Goal: Information Seeking & Learning: Learn about a topic

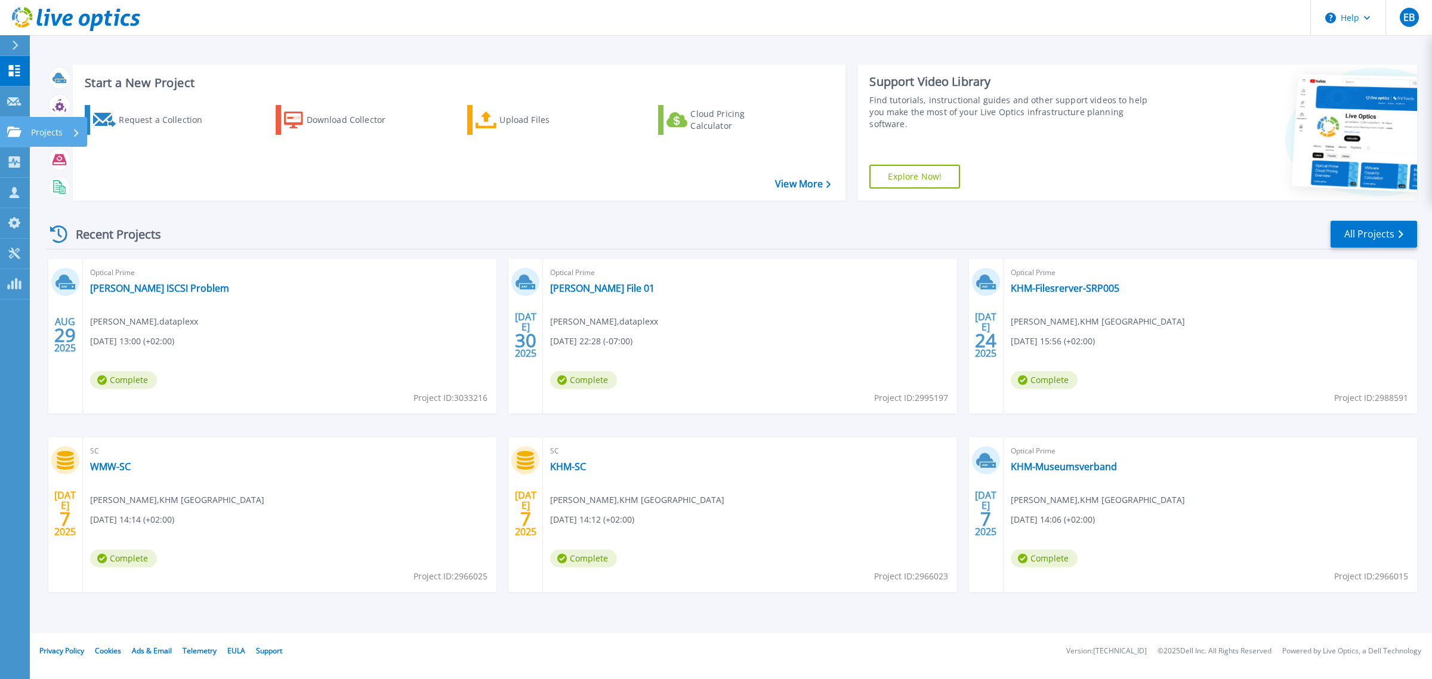
click at [13, 132] on icon at bounding box center [14, 131] width 14 height 10
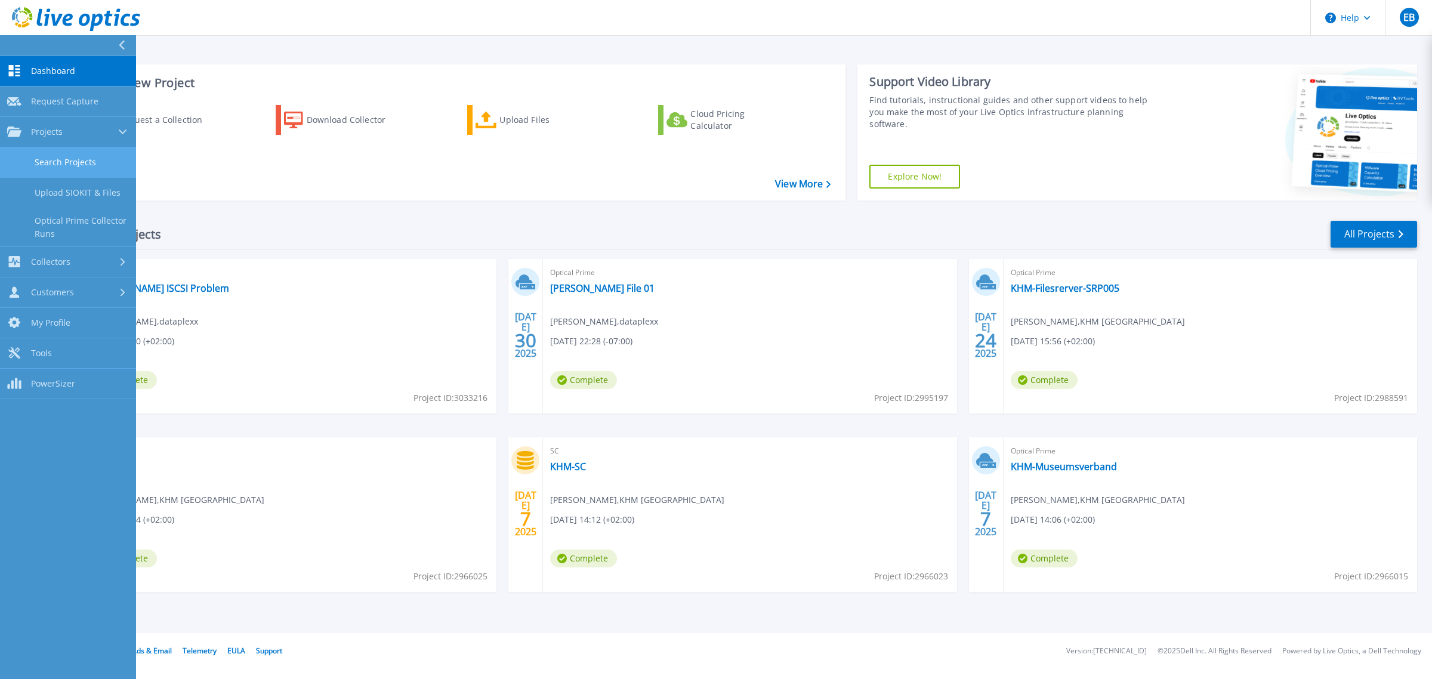
click at [48, 155] on link "Search Projects" at bounding box center [68, 162] width 136 height 30
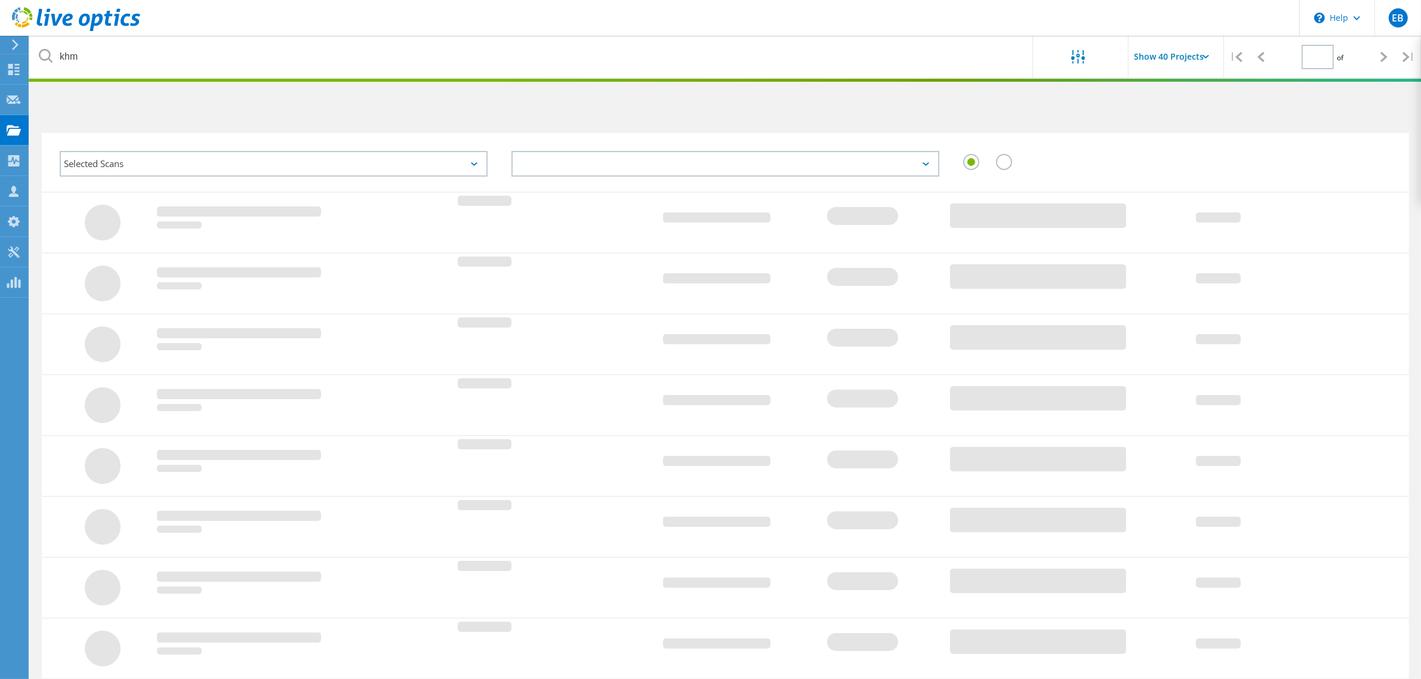
type input "1"
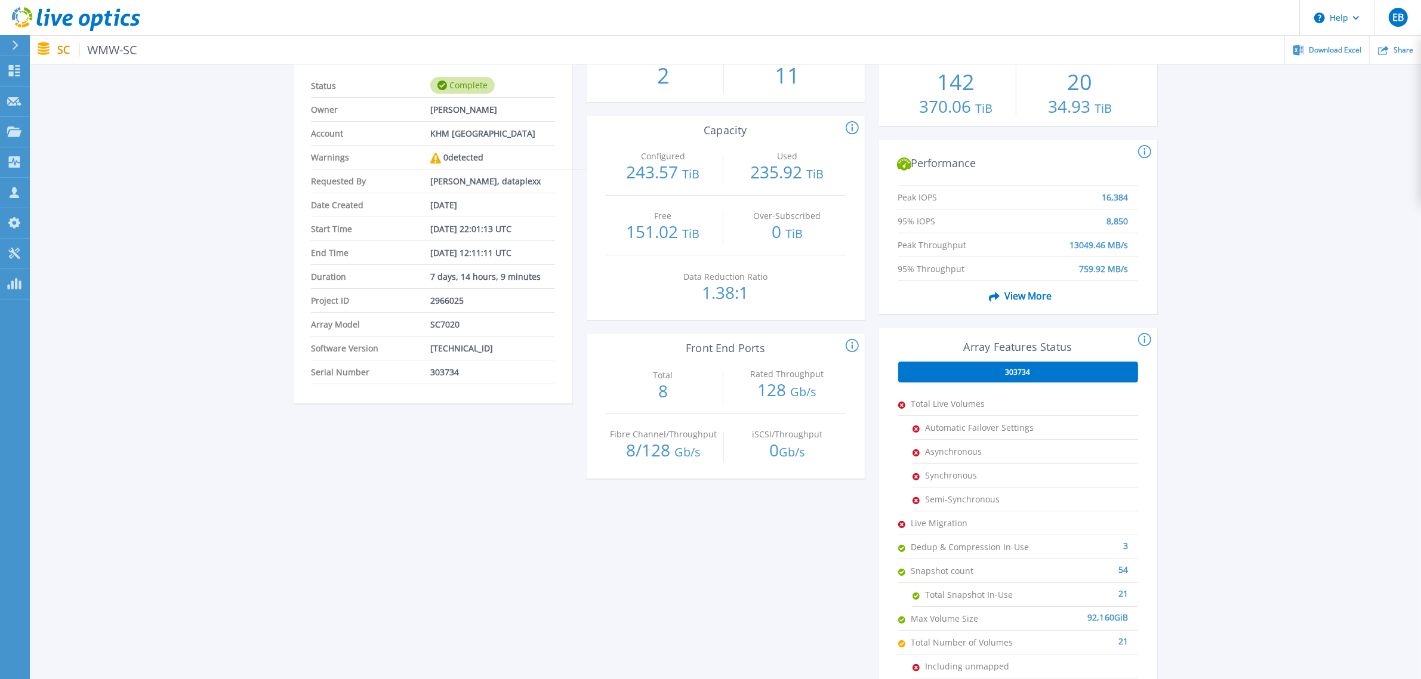
scroll to position [54, 0]
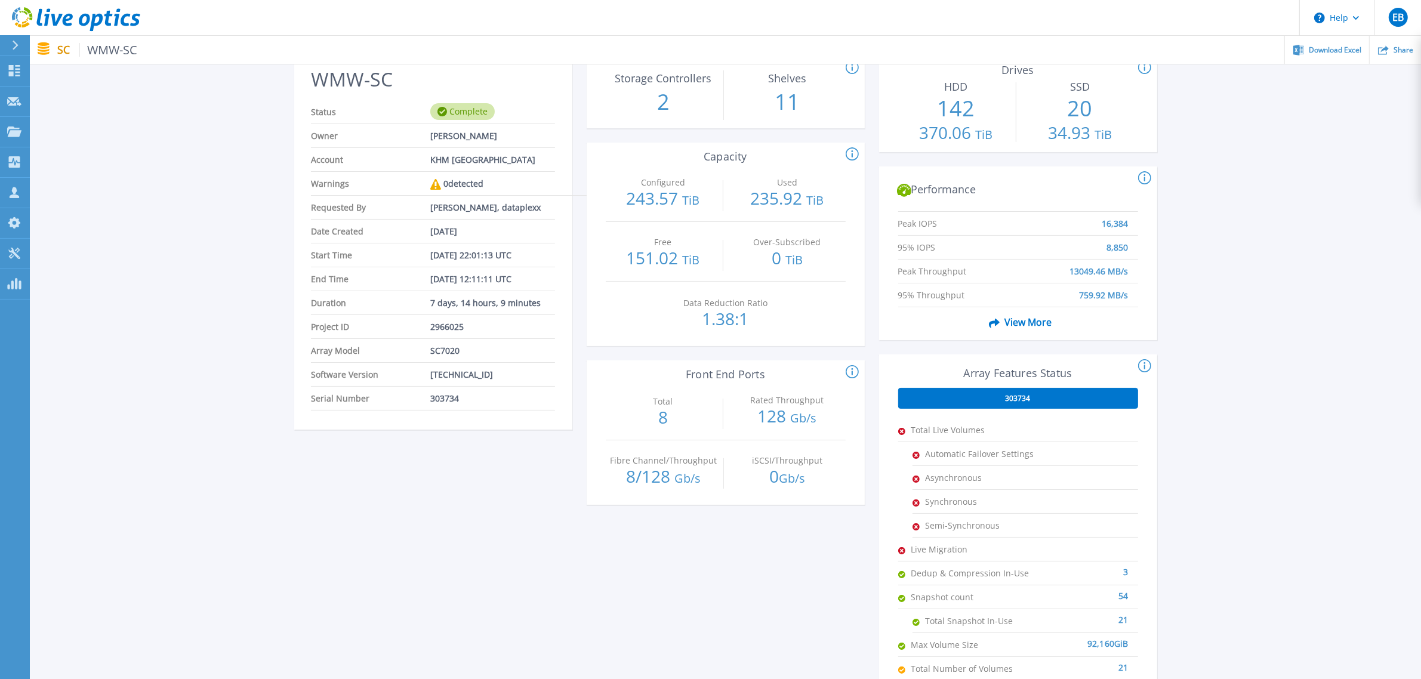
click at [433, 184] on icon at bounding box center [435, 184] width 11 height 11
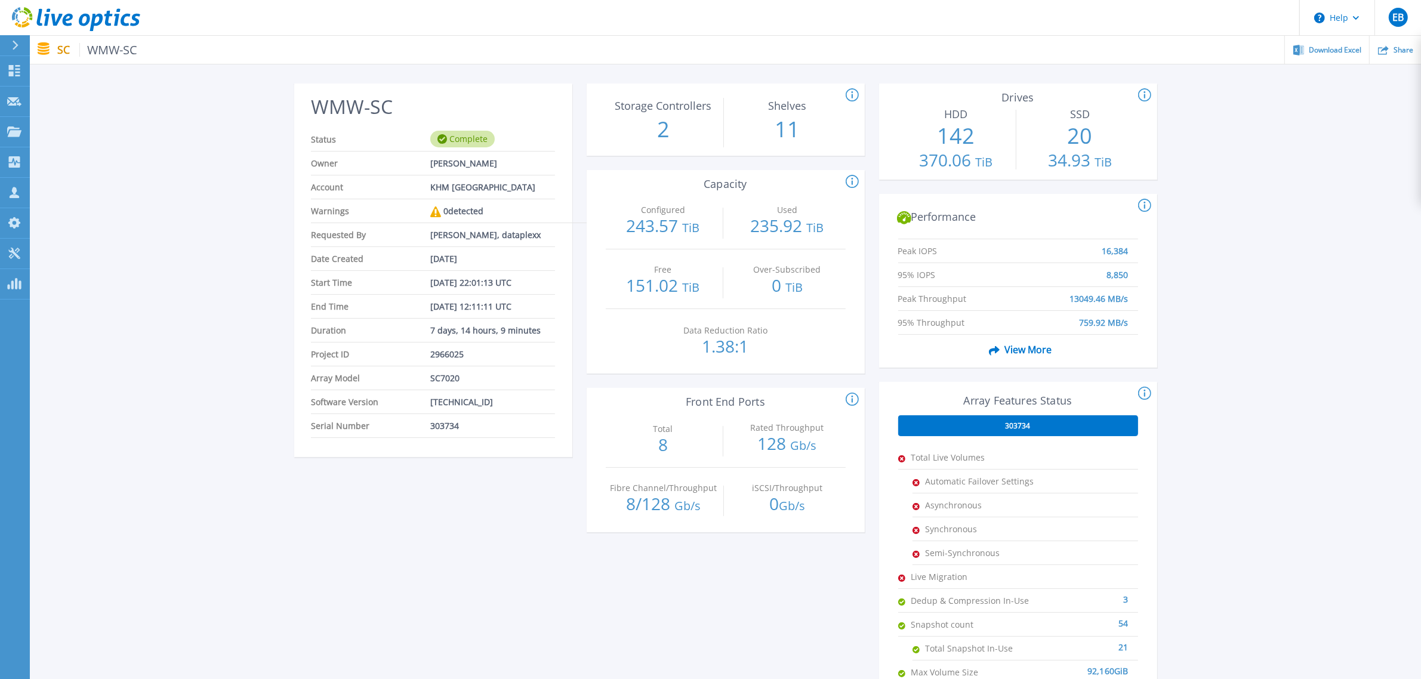
scroll to position [0, 0]
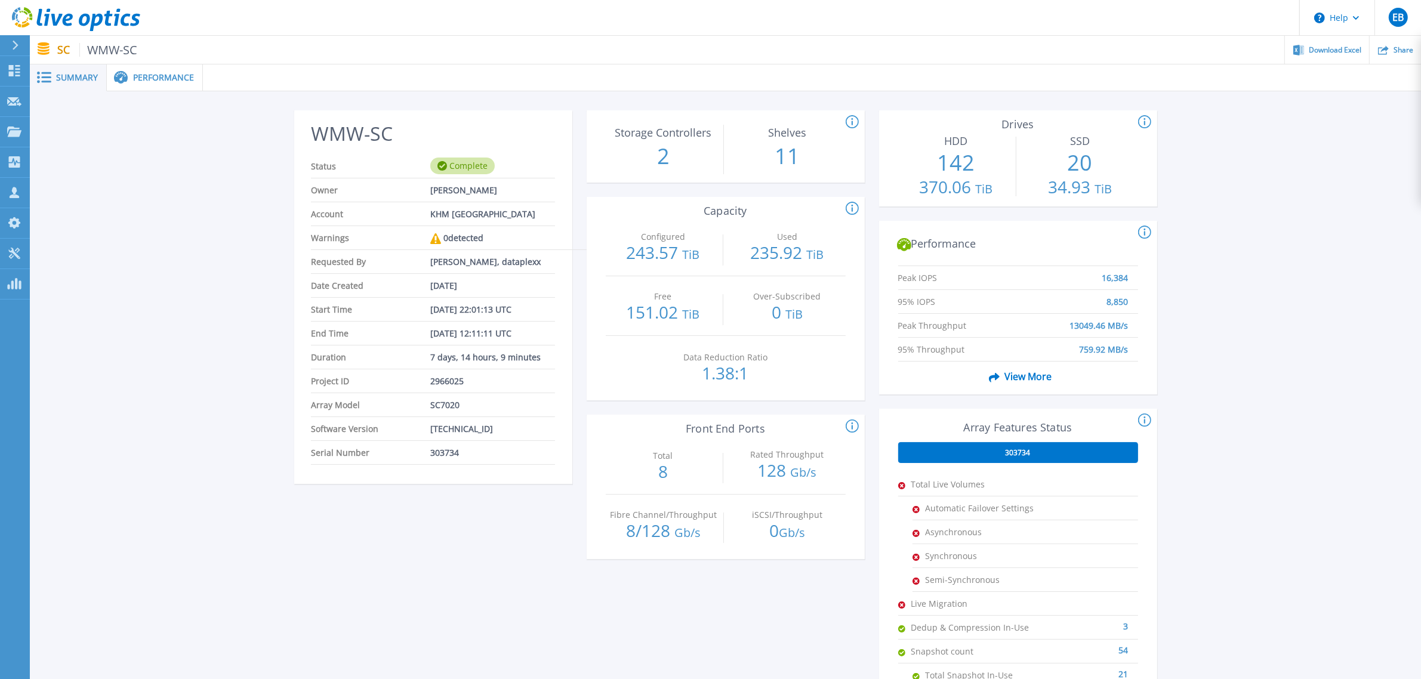
click at [177, 73] on span "Performance" at bounding box center [163, 77] width 61 height 8
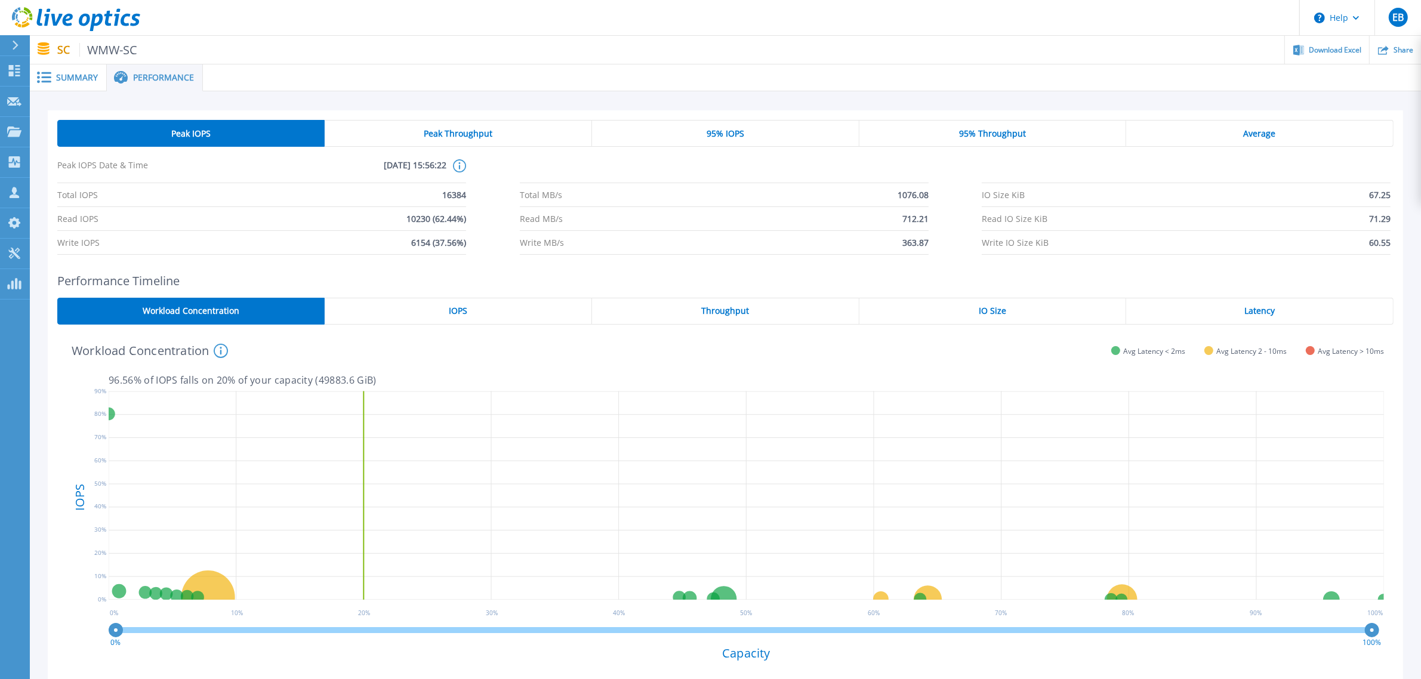
click at [500, 128] on div "Peak Throughput" at bounding box center [458, 133] width 267 height 27
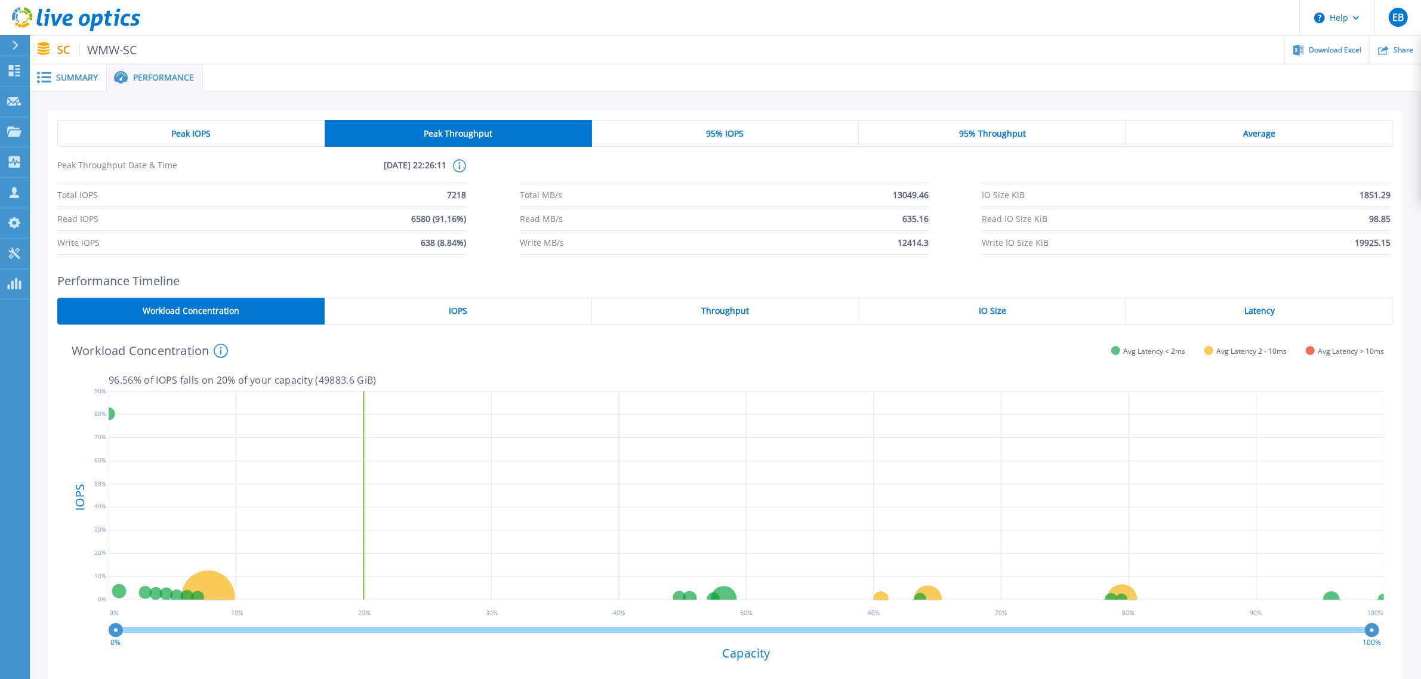
click at [714, 132] on span "95% IOPS" at bounding box center [725, 134] width 38 height 10
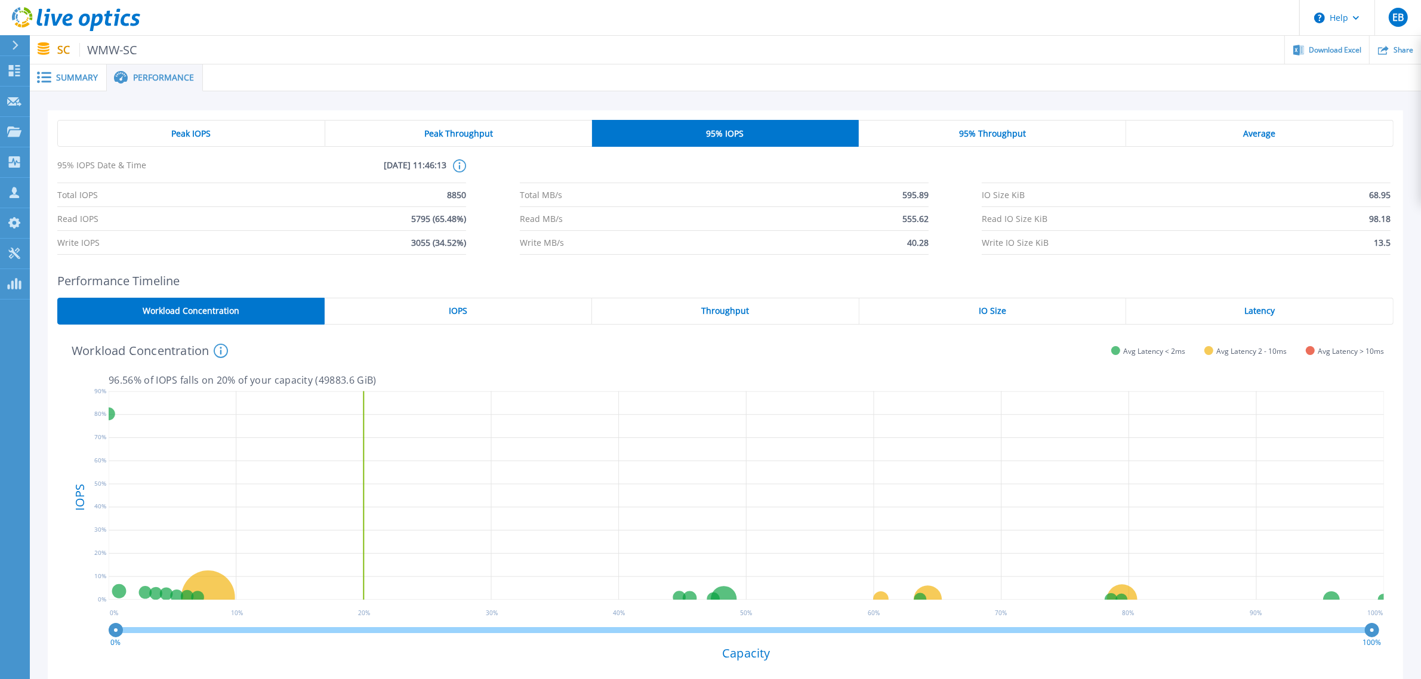
click at [949, 135] on div "95% Throughput" at bounding box center [992, 133] width 267 height 27
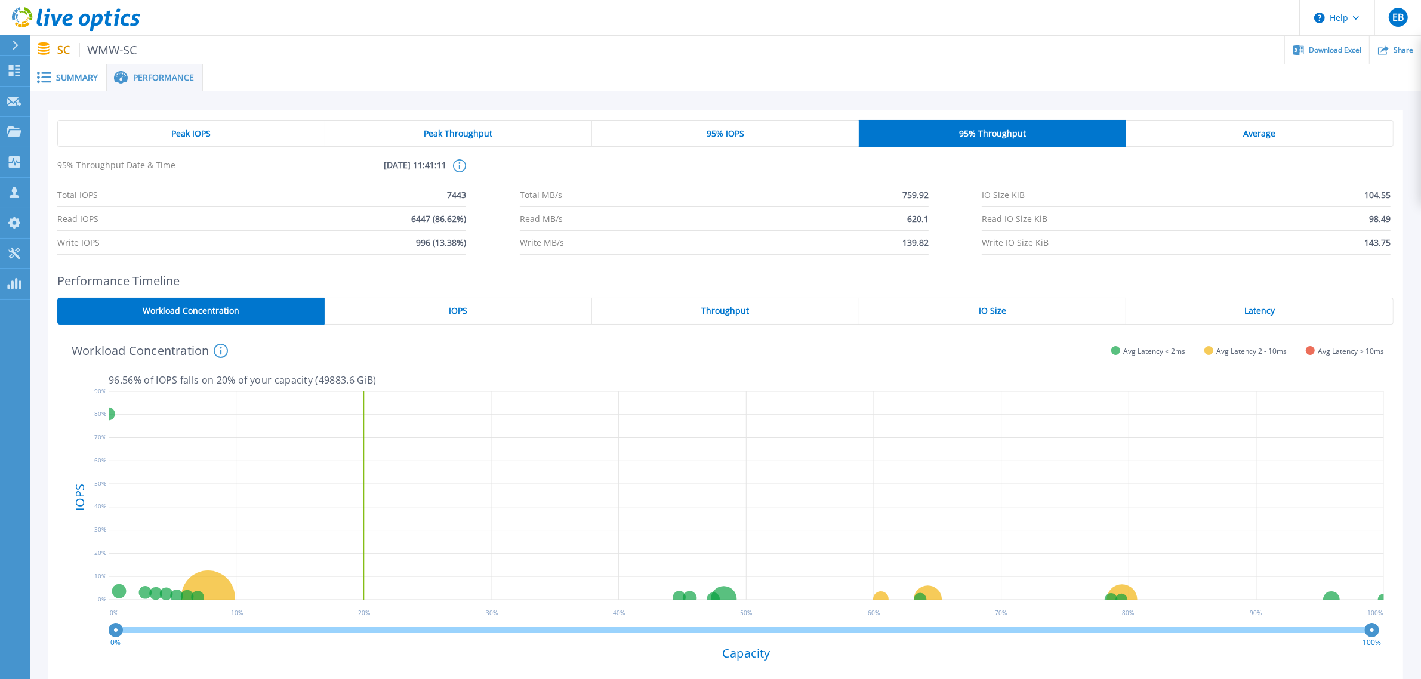
click at [1201, 132] on div "Average" at bounding box center [1259, 133] width 267 height 27
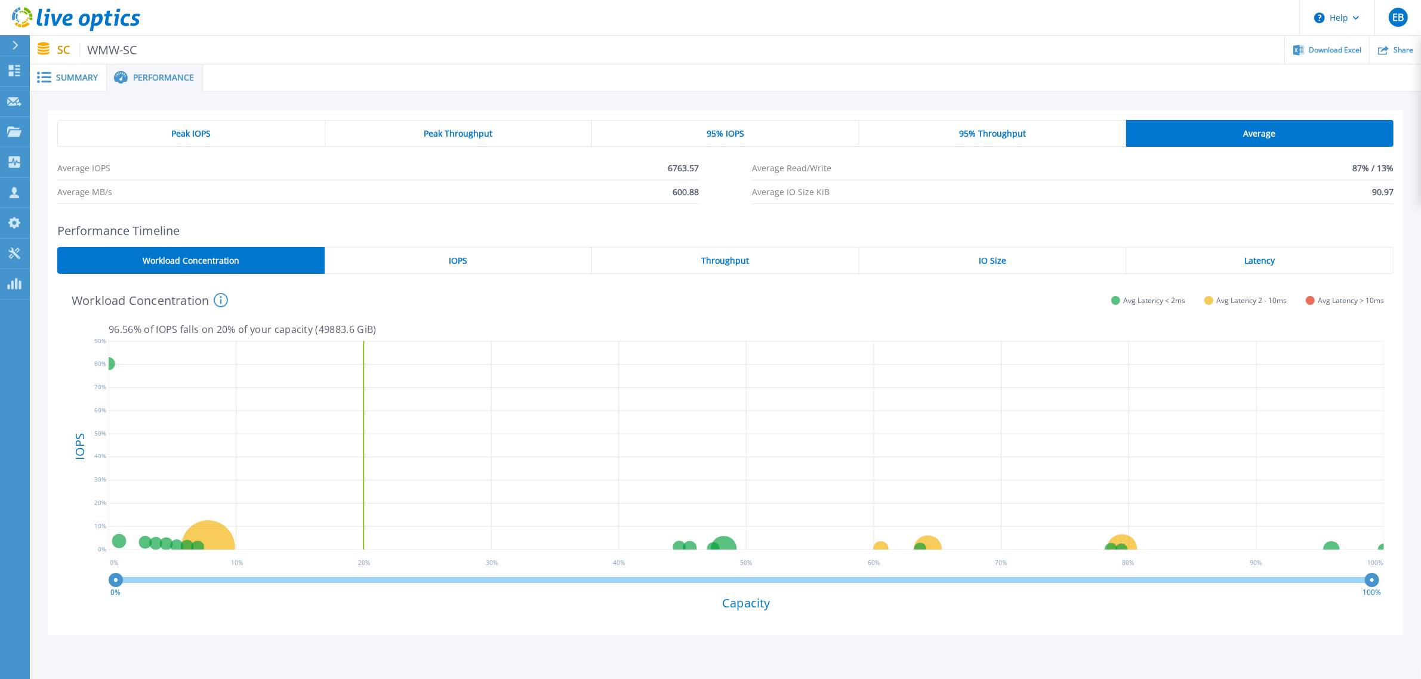
click at [159, 132] on div "Peak IOPS" at bounding box center [191, 133] width 268 height 27
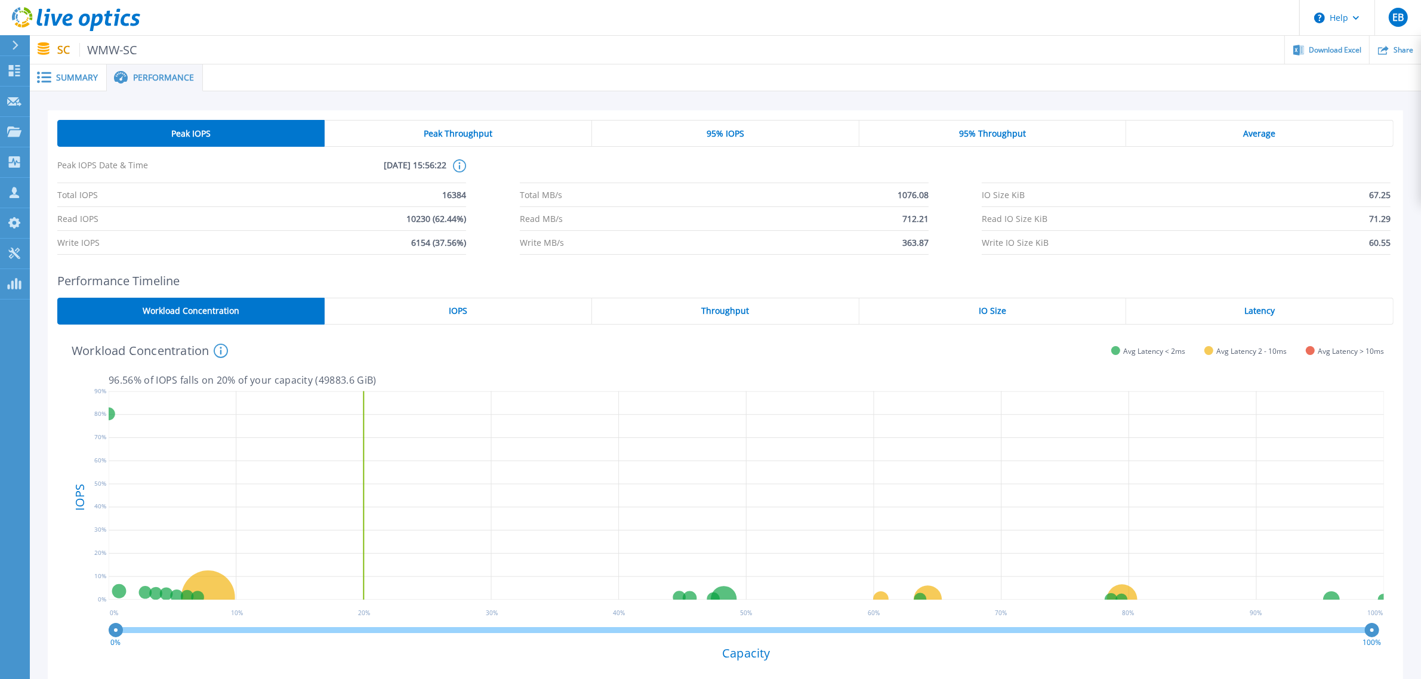
click at [76, 75] on span "Summary" at bounding box center [77, 77] width 42 height 8
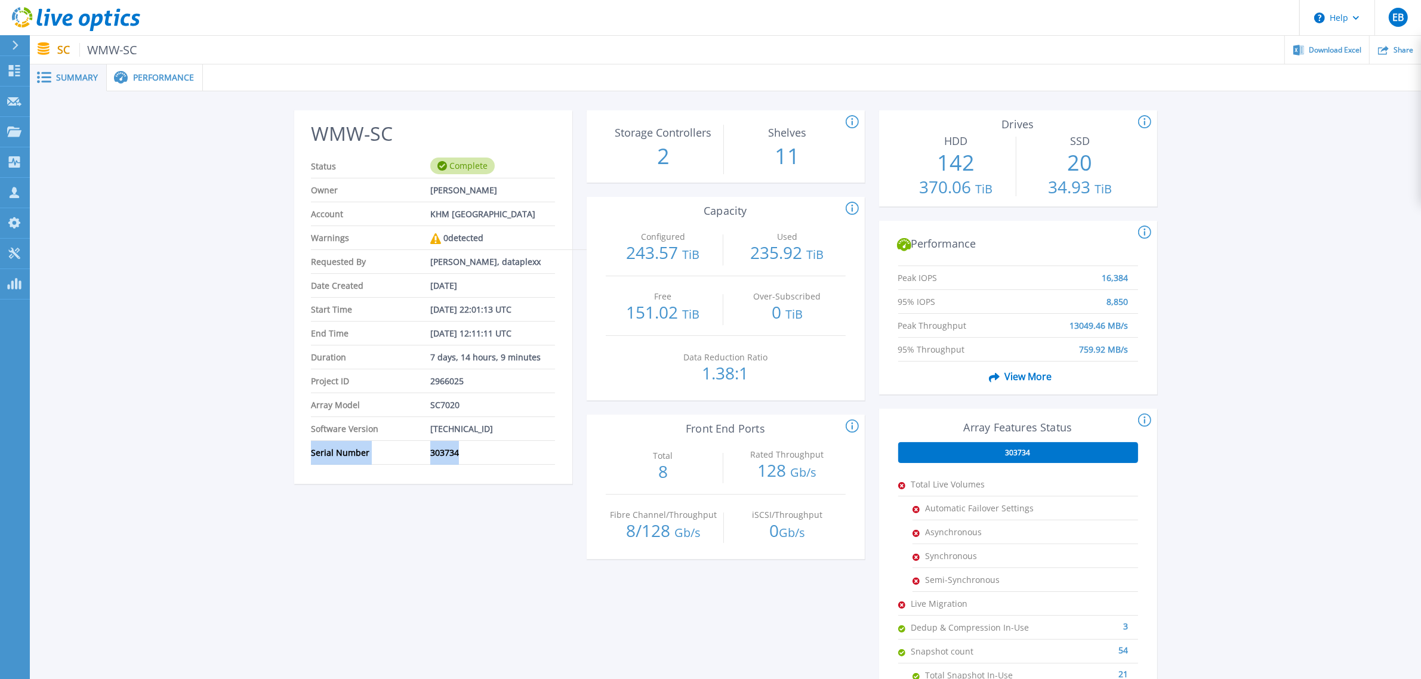
drag, startPoint x: 489, startPoint y: 452, endPoint x: 294, endPoint y: 456, distance: 195.8
click at [294, 456] on div "WMW-SC Status Complete Owner [PERSON_NAME] Account KHM [GEOGRAPHIC_DATA] Warnin…" at bounding box center [433, 301] width 278 height 366
copy li "Serial Number 303734"
drag, startPoint x: 397, startPoint y: 135, endPoint x: 305, endPoint y: 139, distance: 92.6
click at [305, 139] on div "WMW-SC Status Complete Owner [PERSON_NAME] Account KHM [GEOGRAPHIC_DATA] Warnin…" at bounding box center [433, 301] width 278 height 366
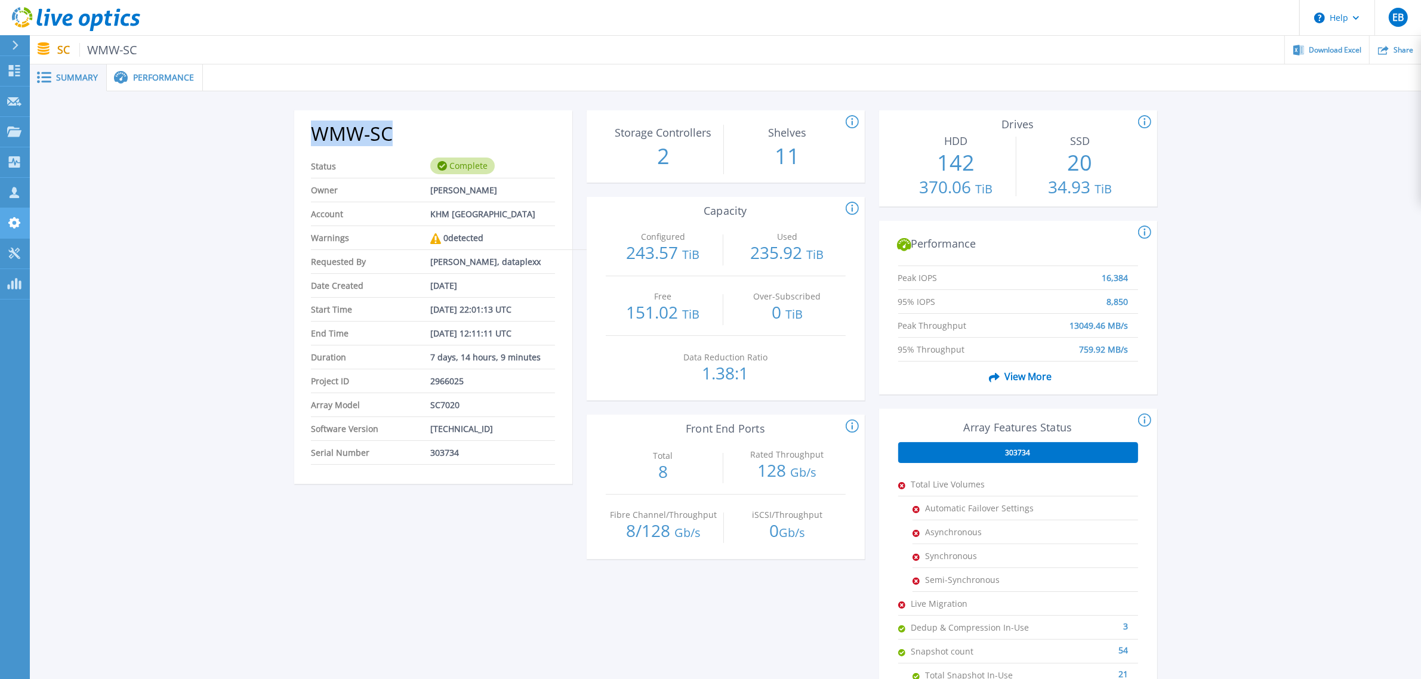
copy h2 "WMW-SC"
click at [166, 78] on span "Performance" at bounding box center [163, 77] width 61 height 8
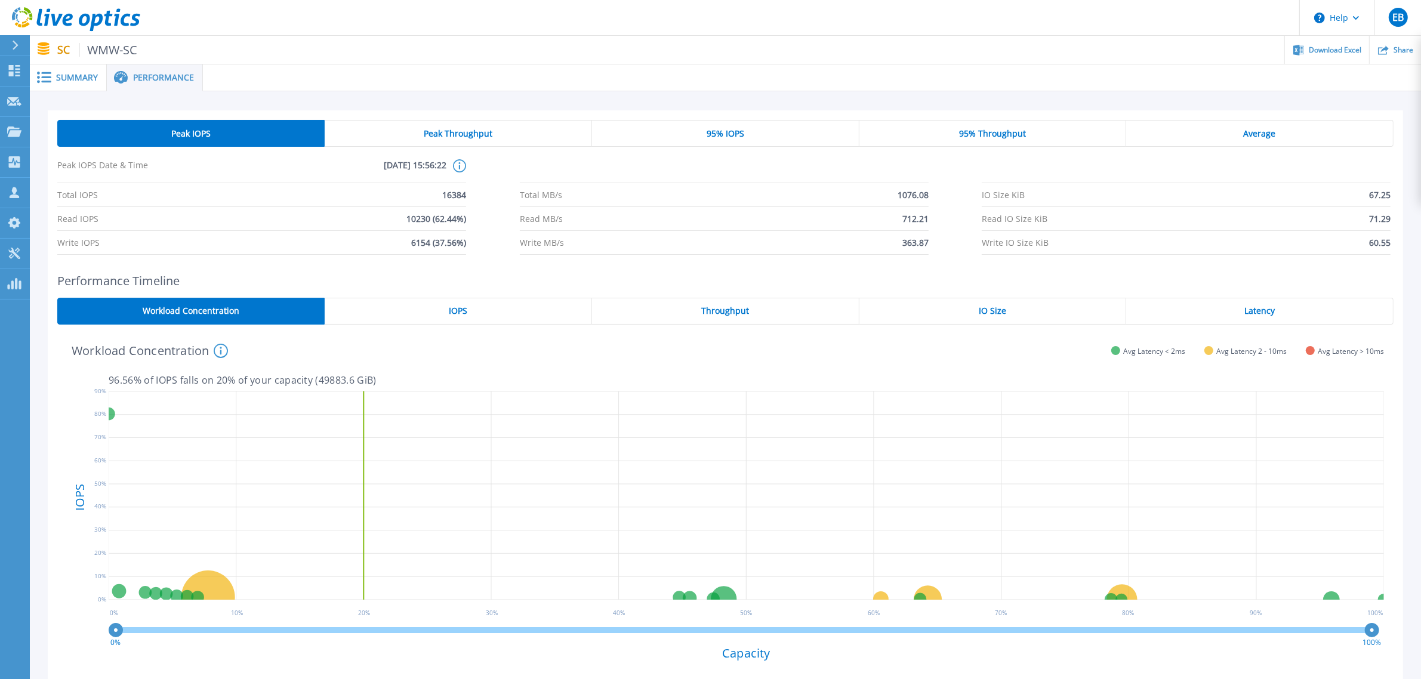
click at [482, 138] on span "Peak Throughput" at bounding box center [458, 134] width 69 height 10
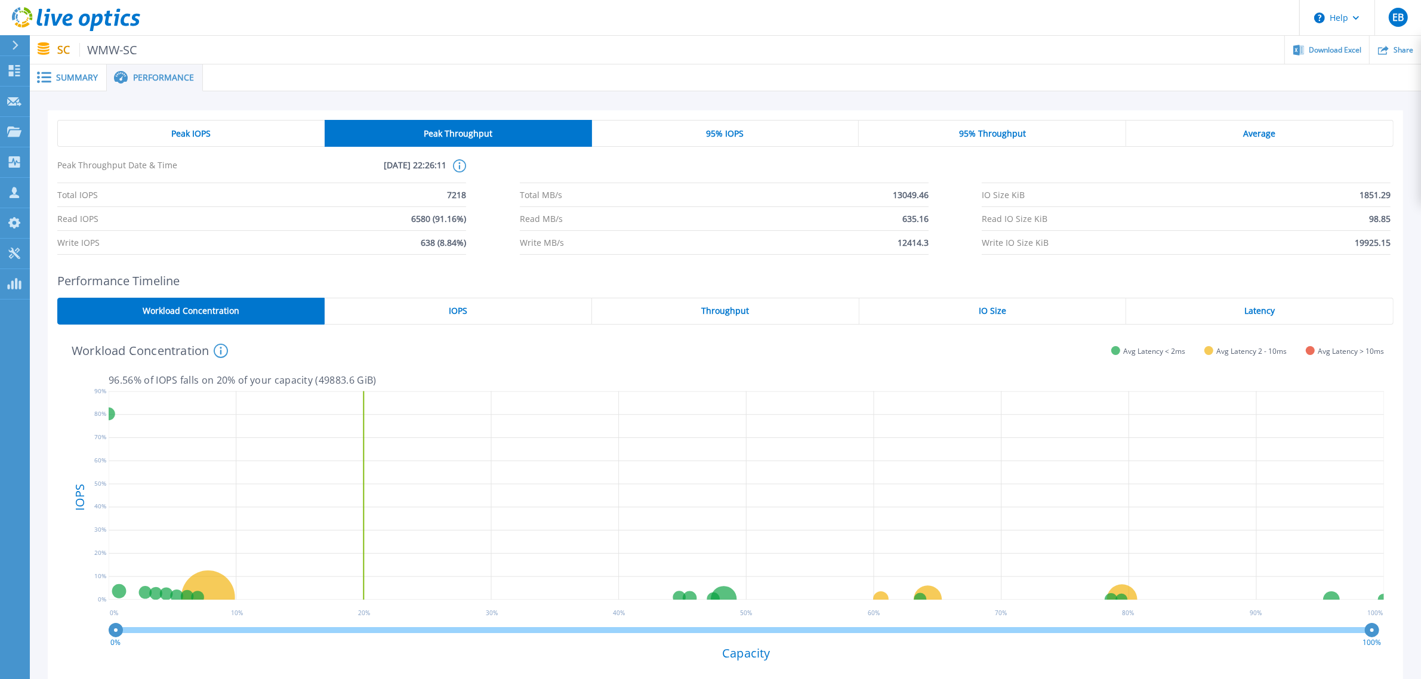
click at [742, 132] on span "95% IOPS" at bounding box center [725, 134] width 38 height 10
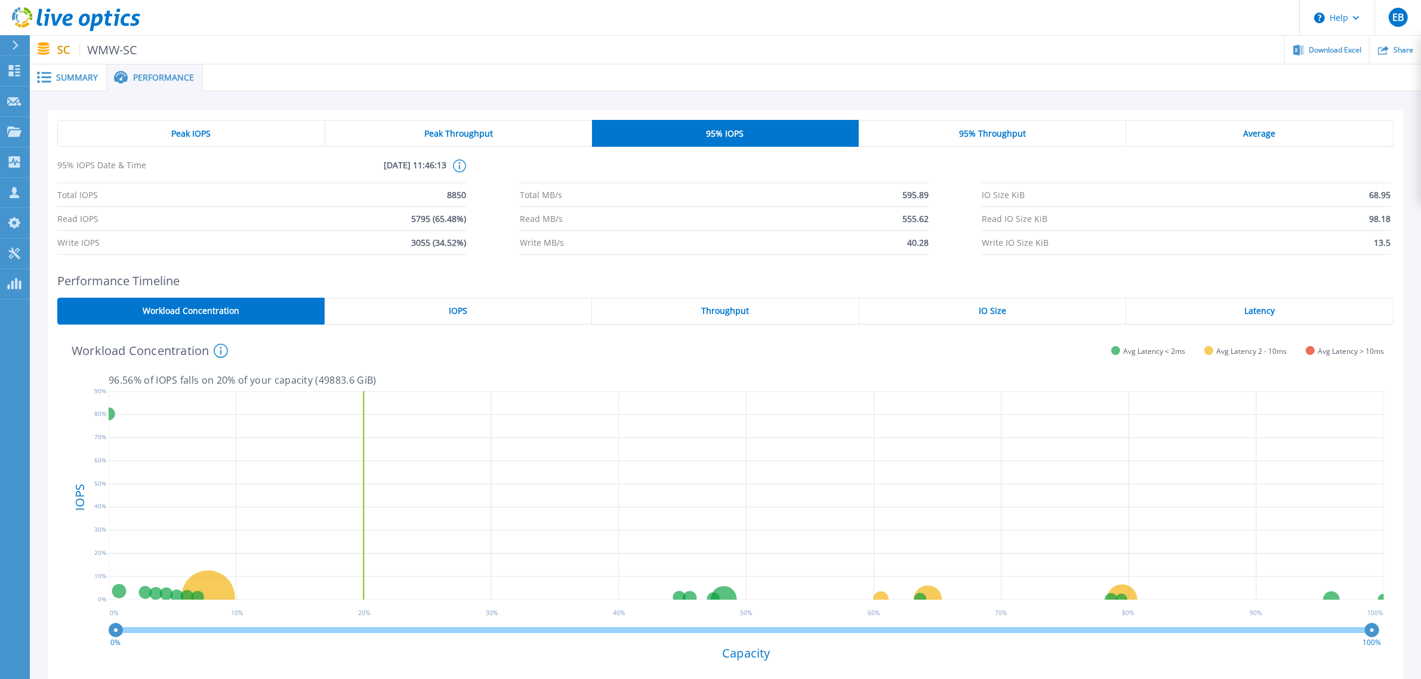
click at [995, 131] on span "95% Throughput" at bounding box center [992, 134] width 67 height 10
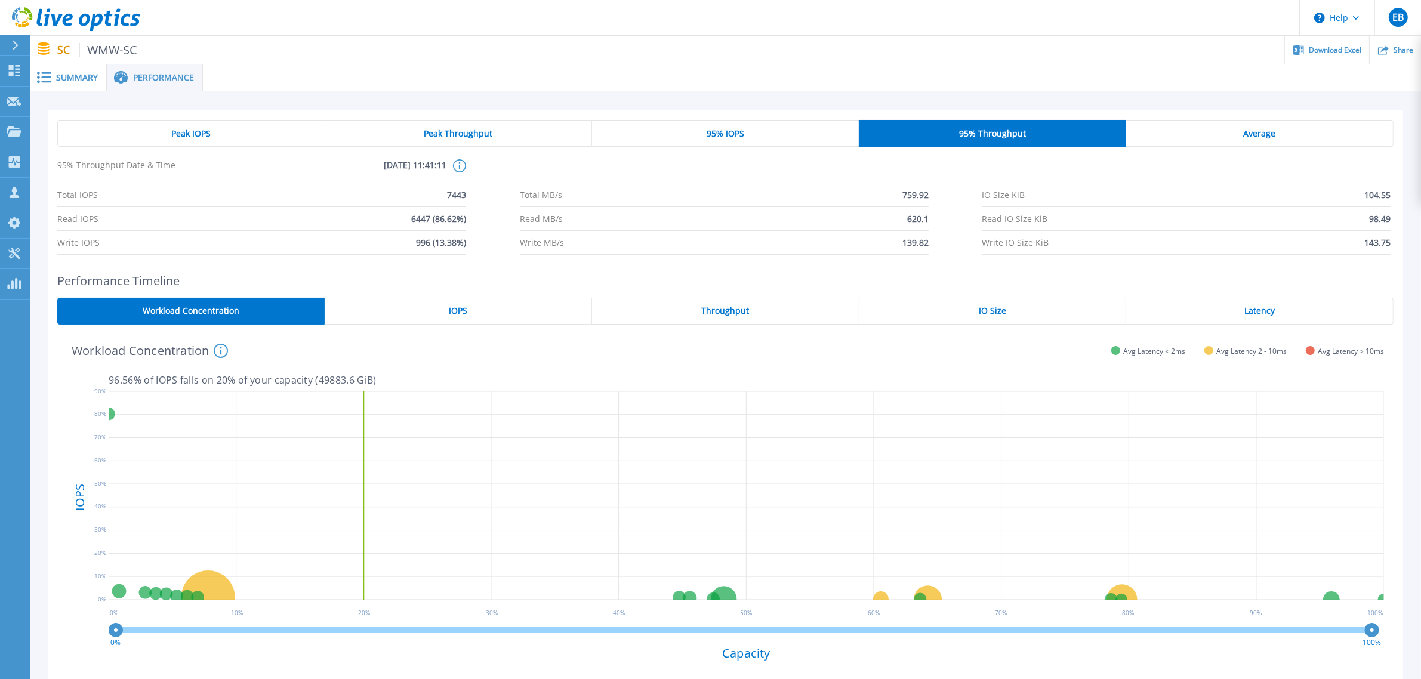
click at [1268, 133] on span "Average" at bounding box center [1259, 134] width 32 height 10
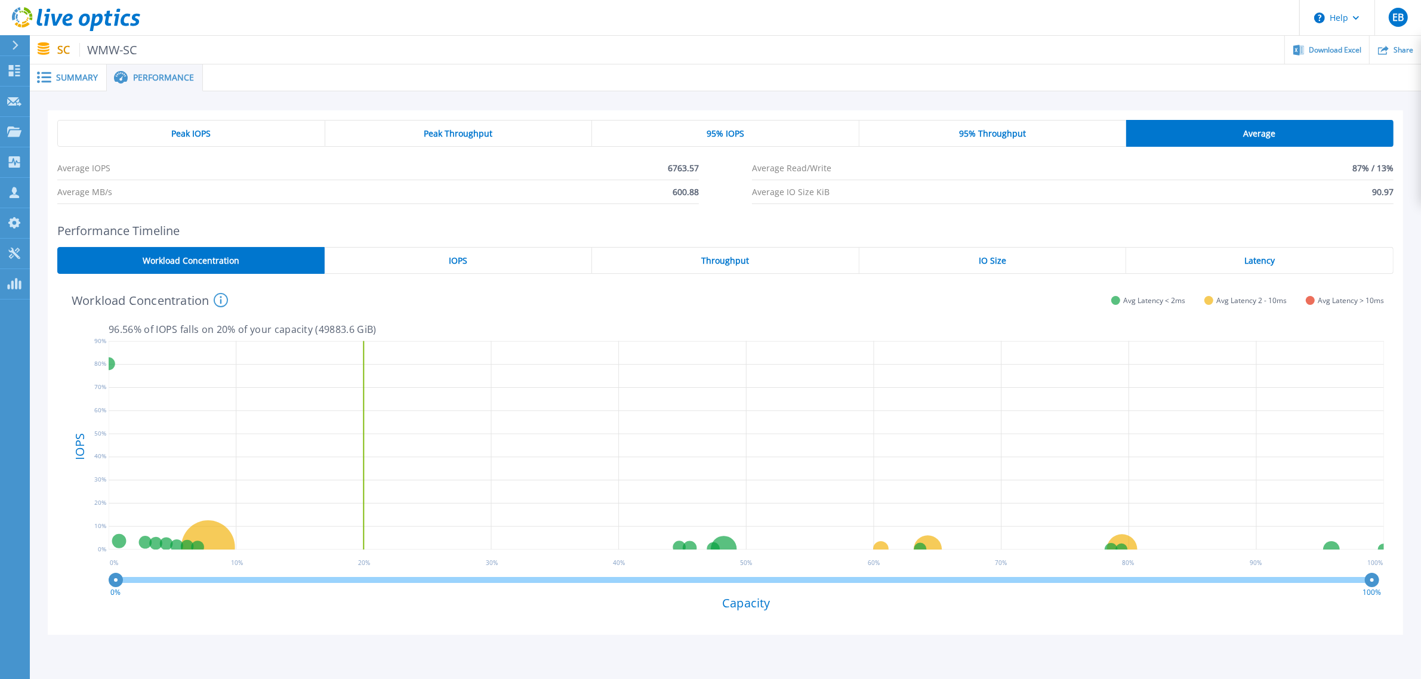
click at [440, 260] on div "IOPS" at bounding box center [458, 260] width 267 height 27
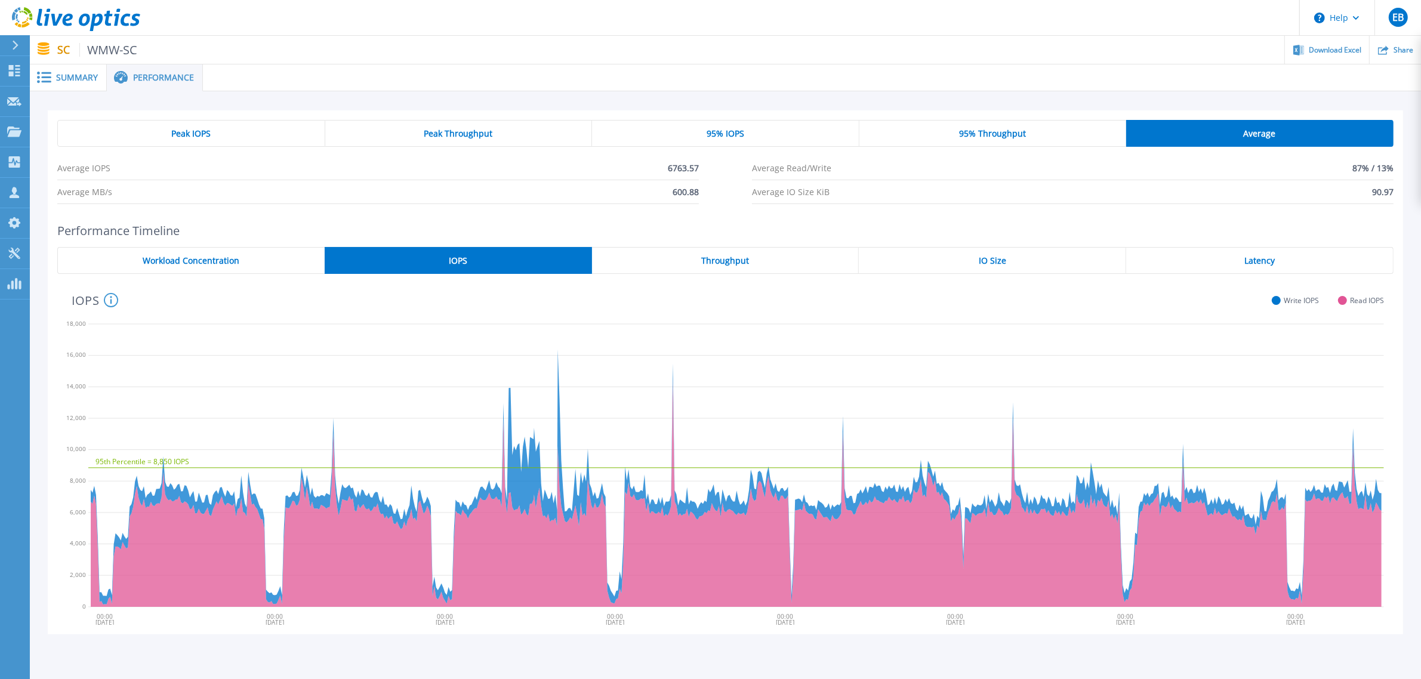
click at [714, 260] on span "Throughput" at bounding box center [725, 261] width 48 height 10
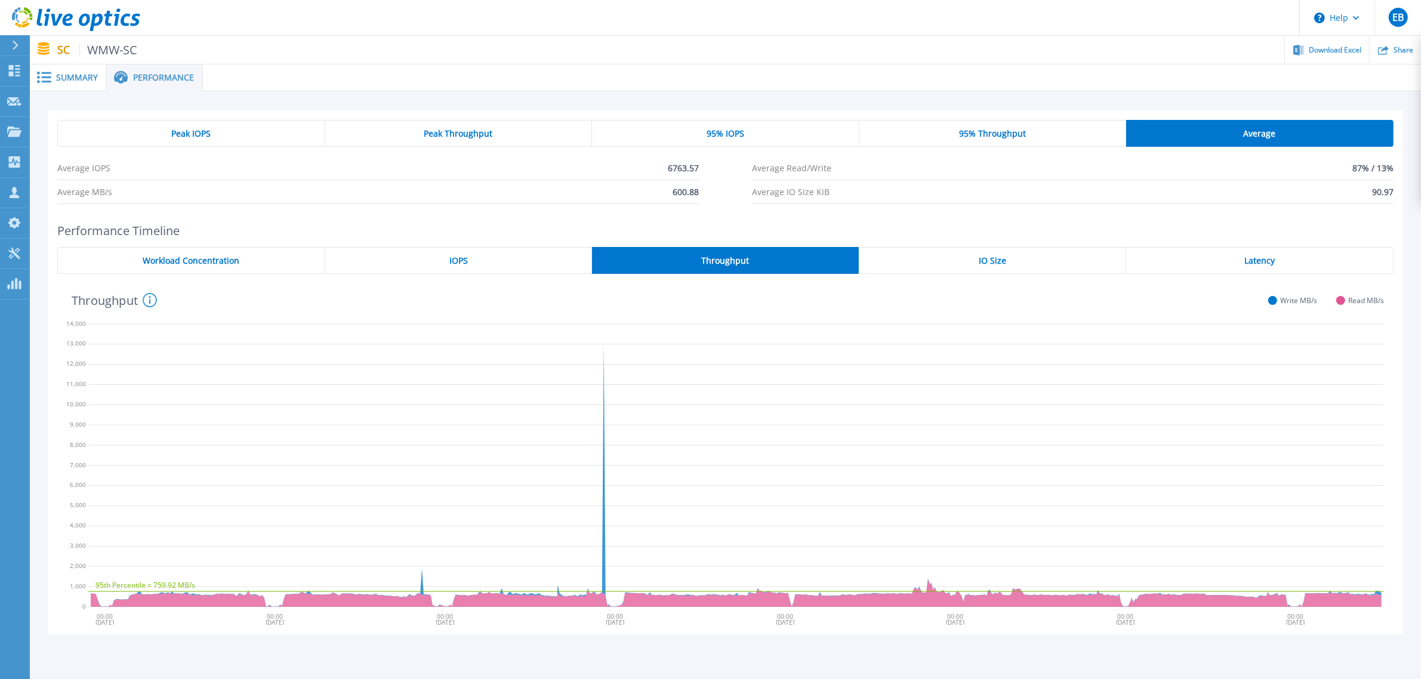
click at [1005, 260] on div "IO Size" at bounding box center [992, 260] width 267 height 27
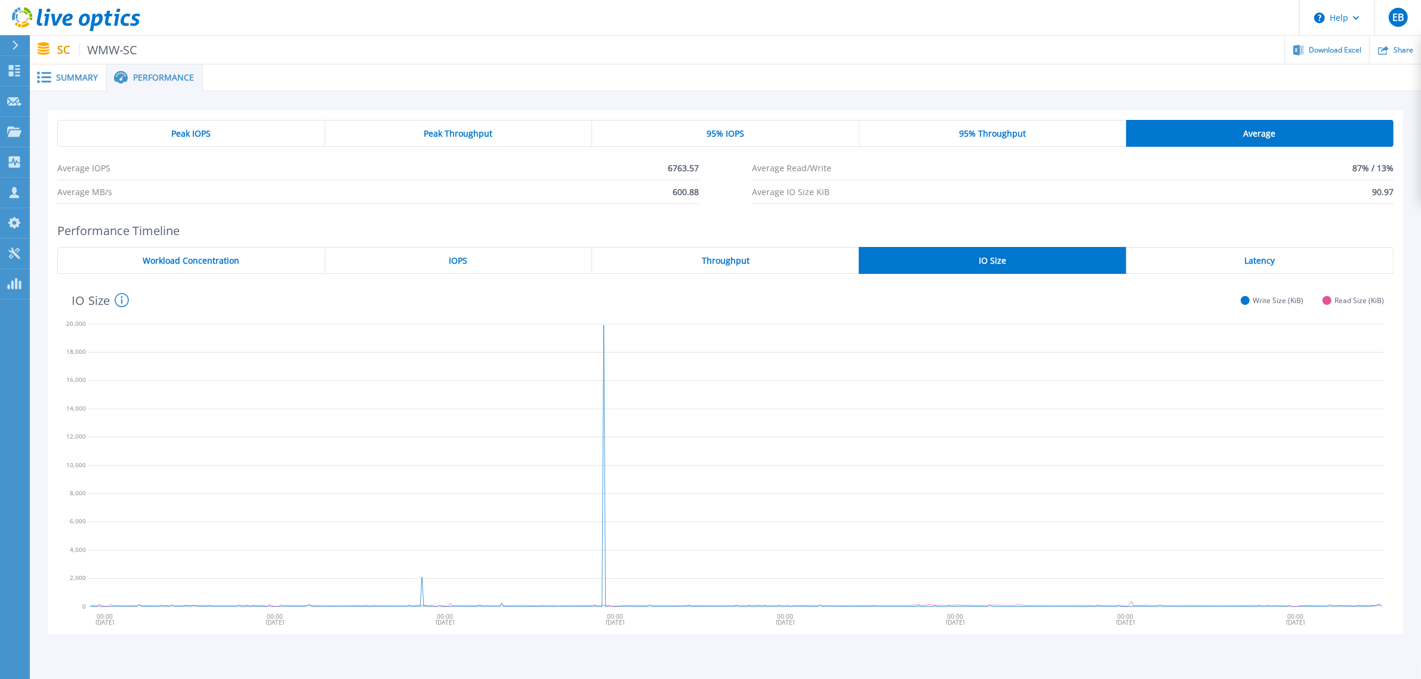
click at [1209, 261] on div "Latency" at bounding box center [1259, 260] width 267 height 27
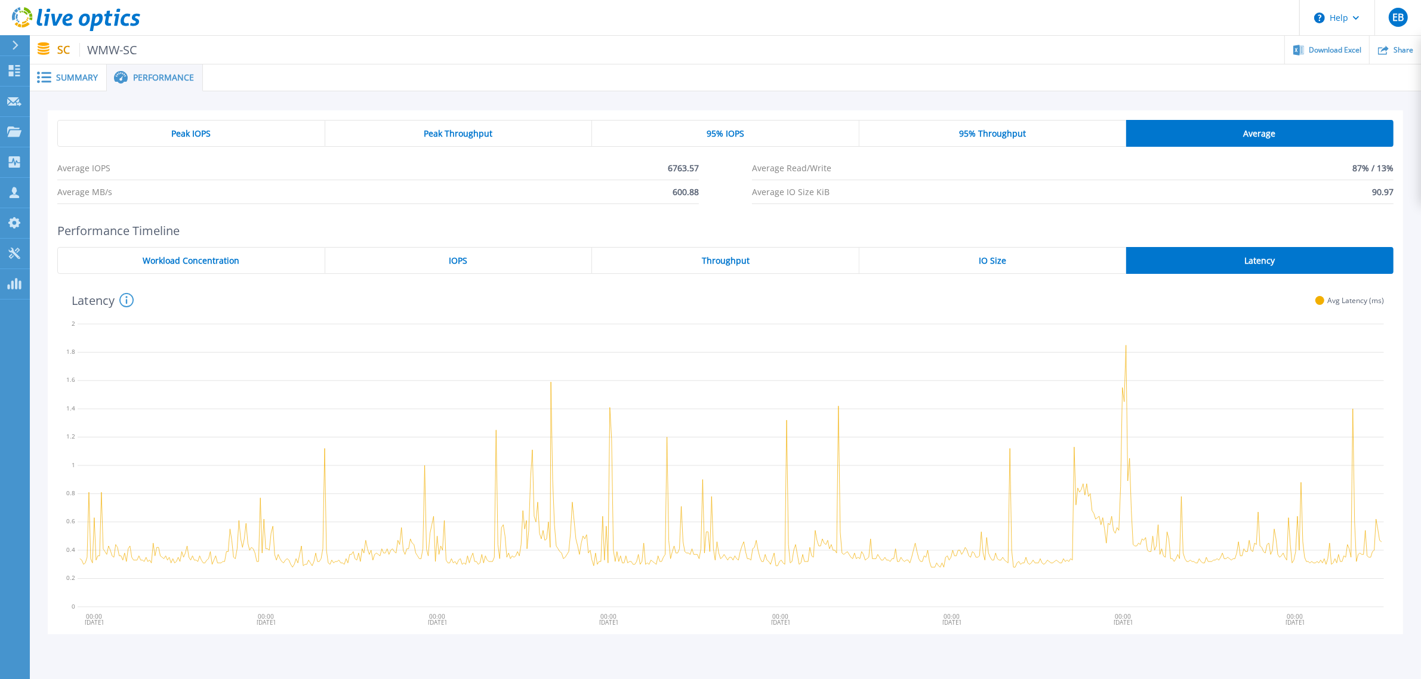
click at [205, 260] on span "Workload Concentration" at bounding box center [191, 261] width 97 height 10
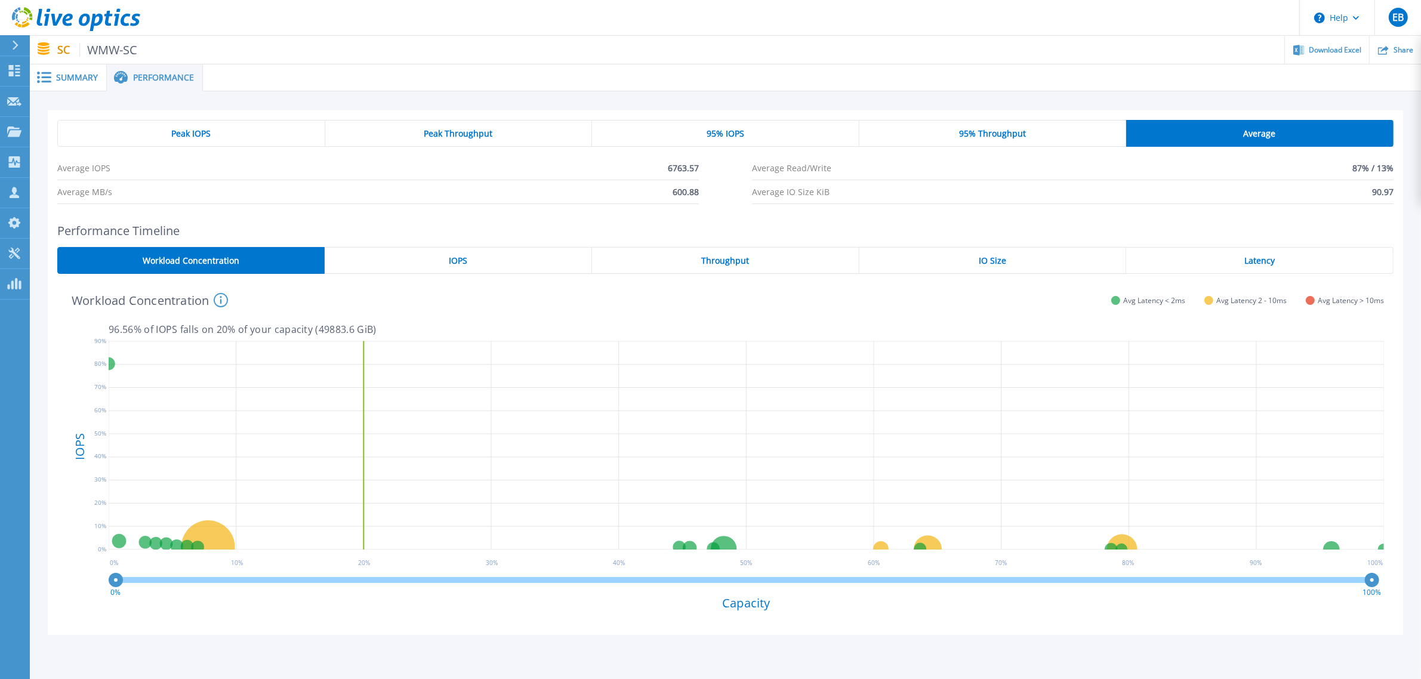
click at [185, 135] on span "Peak IOPS" at bounding box center [190, 134] width 39 height 10
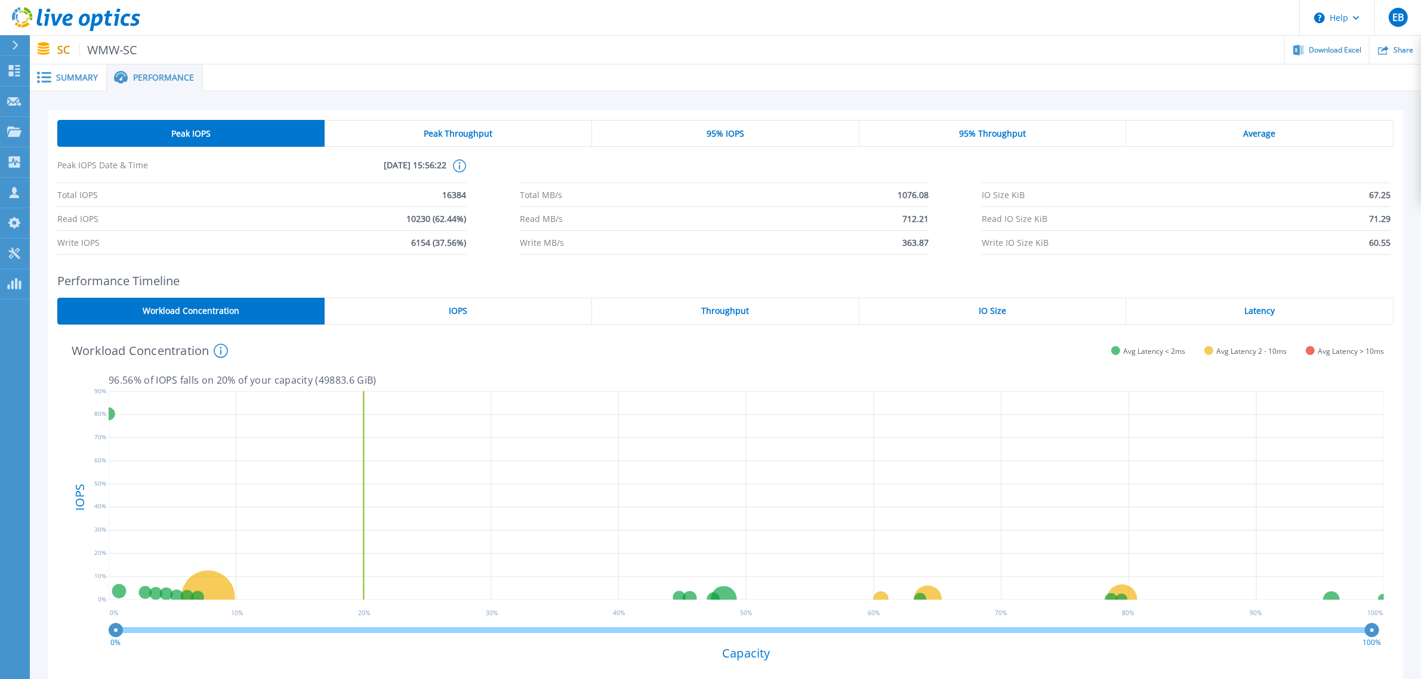
click at [69, 70] on div "Summary" at bounding box center [68, 77] width 77 height 27
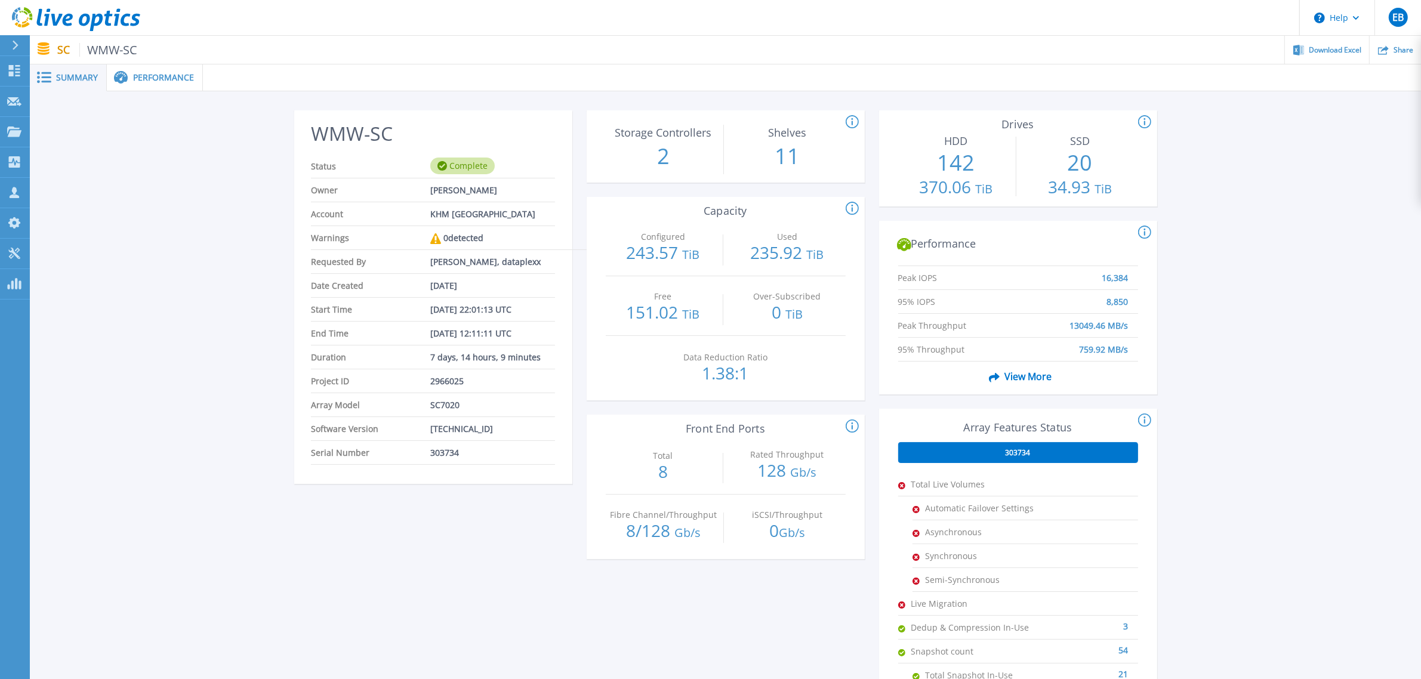
click at [442, 240] on div "0 detected" at bounding box center [456, 238] width 53 height 24
drag, startPoint x: 436, startPoint y: 240, endPoint x: 356, endPoint y: 240, distance: 79.9
click at [356, 240] on span "Warnings" at bounding box center [370, 237] width 119 height 23
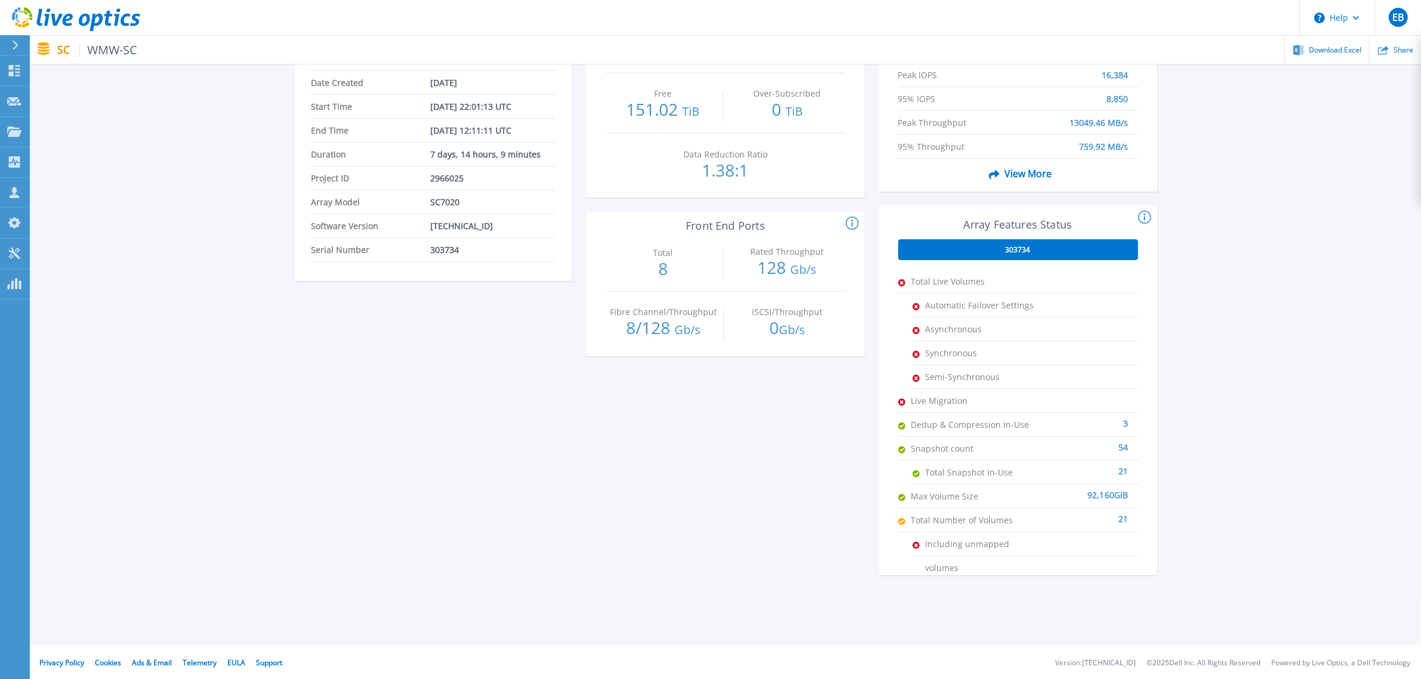
scroll to position [203, 0]
click at [898, 401] on icon at bounding box center [900, 401] width 7 height 7
click at [917, 400] on span "Live Migration" at bounding box center [970, 399] width 119 height 23
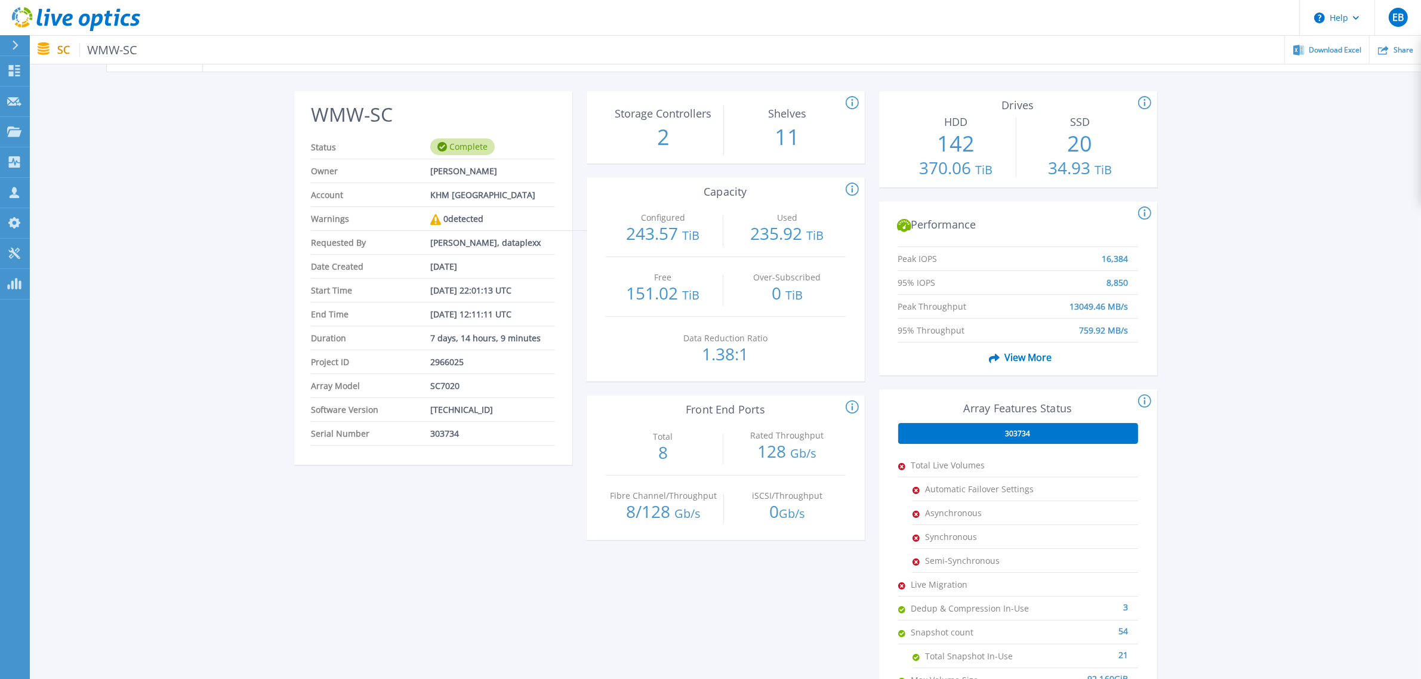
scroll to position [0, 0]
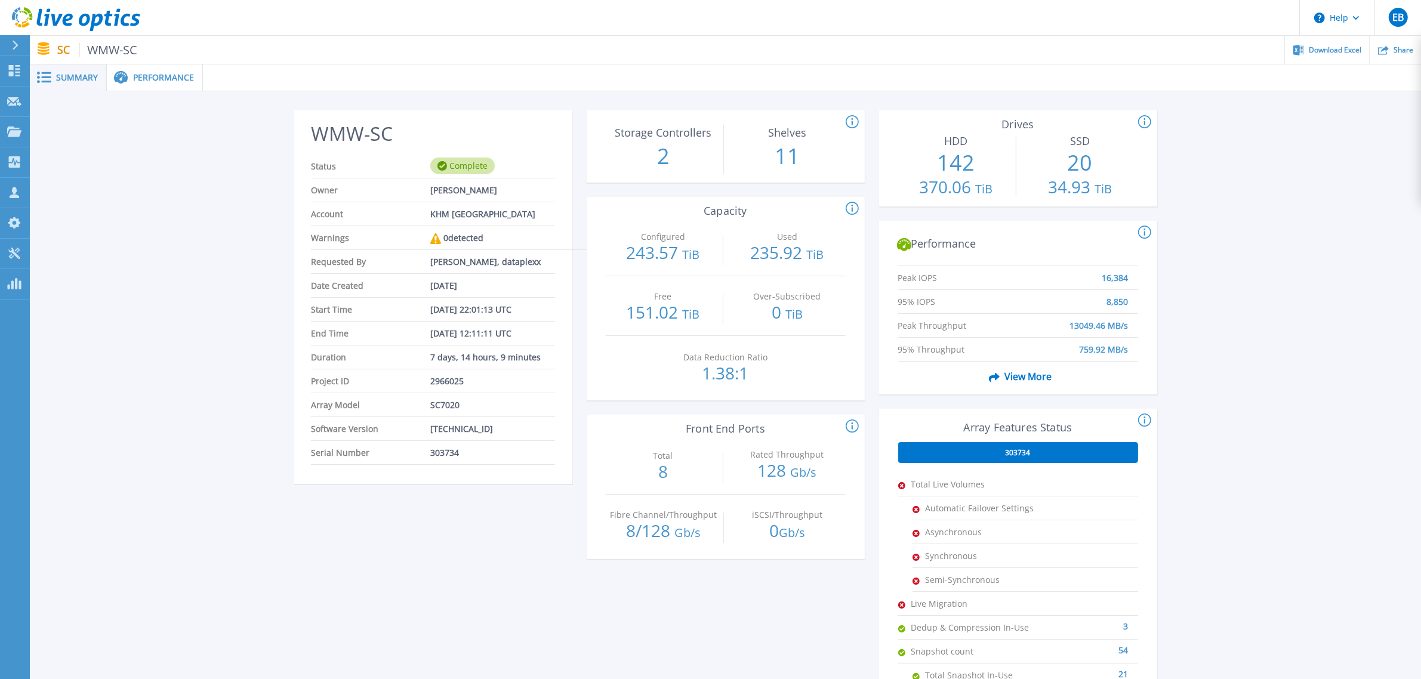
click at [175, 75] on span "Performance" at bounding box center [163, 77] width 61 height 8
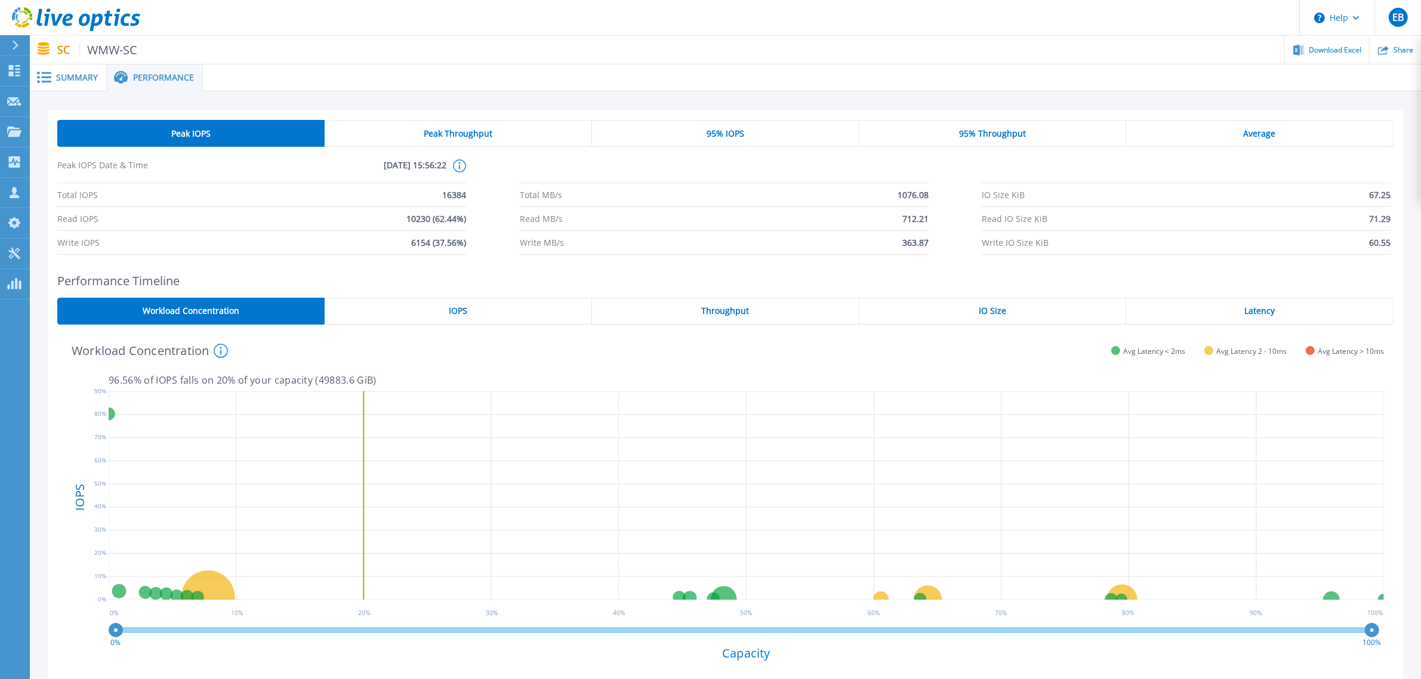
scroll to position [75, 0]
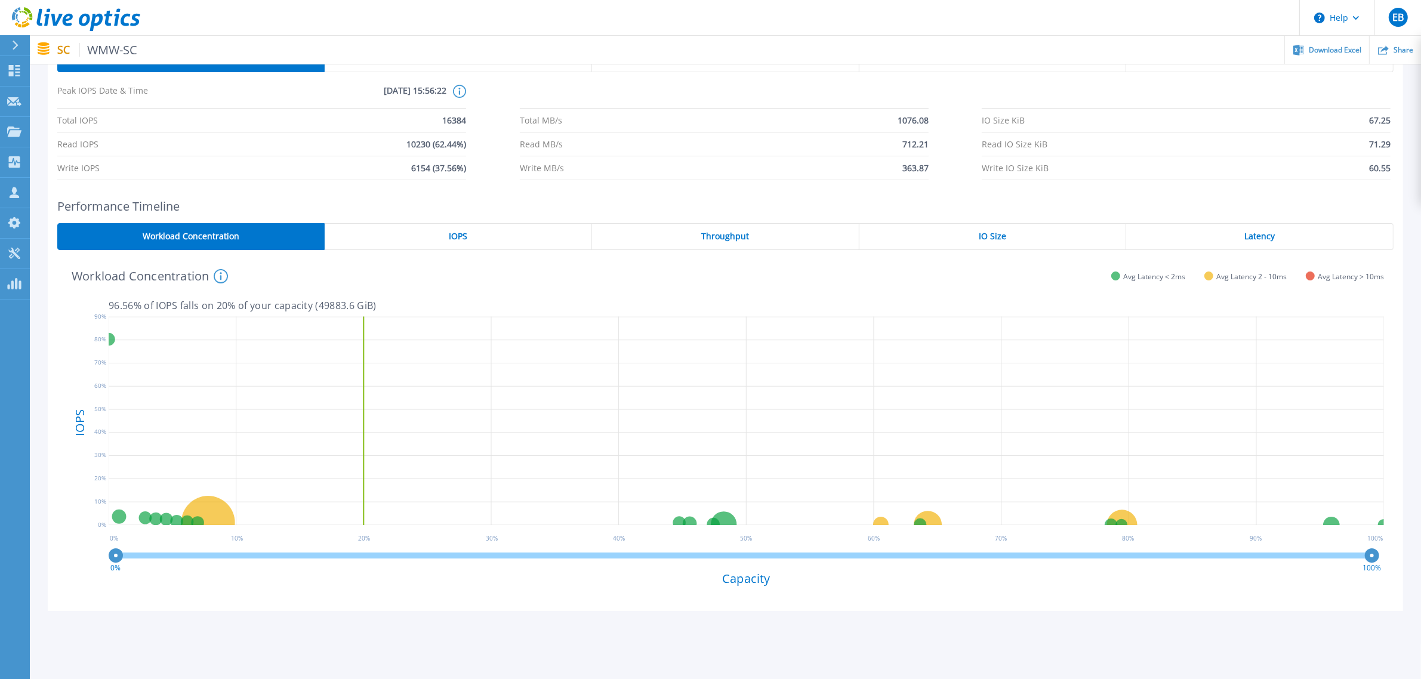
click at [219, 276] on icon at bounding box center [221, 276] width 14 height 14
click at [466, 236] on span "IOPS" at bounding box center [458, 236] width 18 height 10
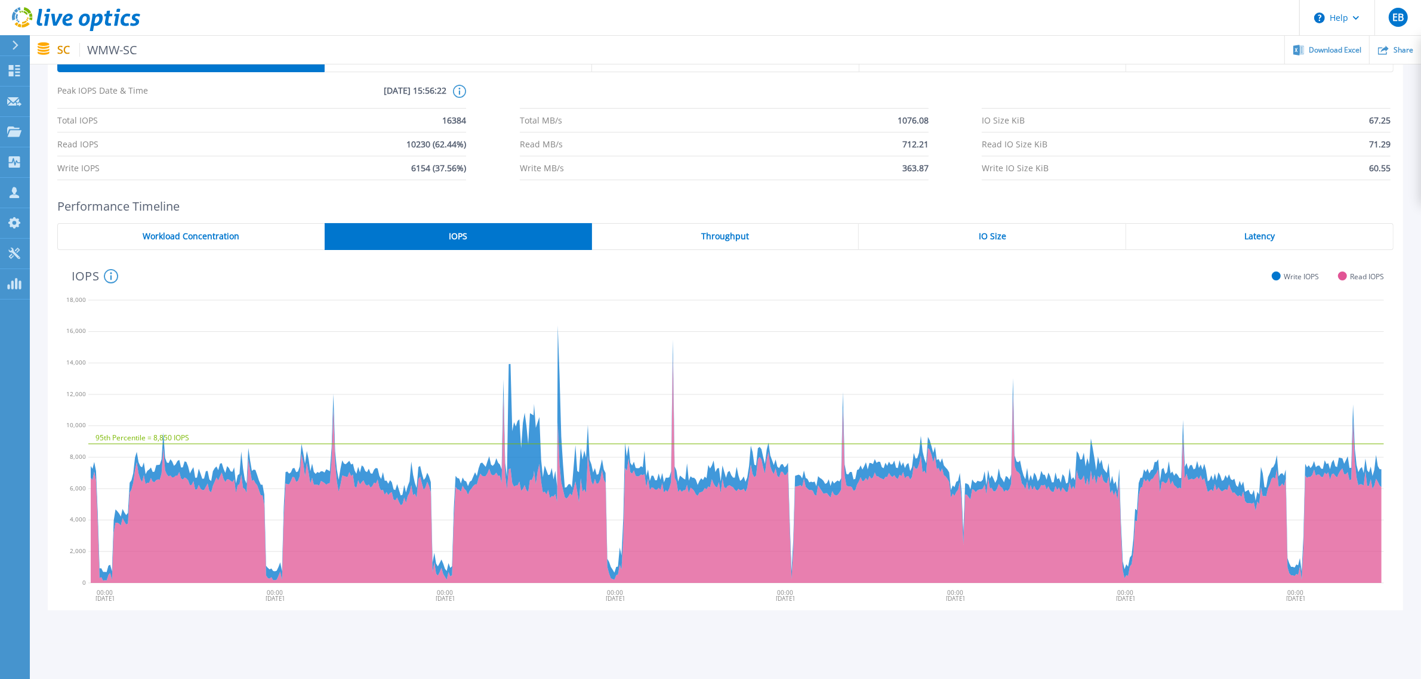
click at [723, 233] on span "Throughput" at bounding box center [725, 236] width 48 height 10
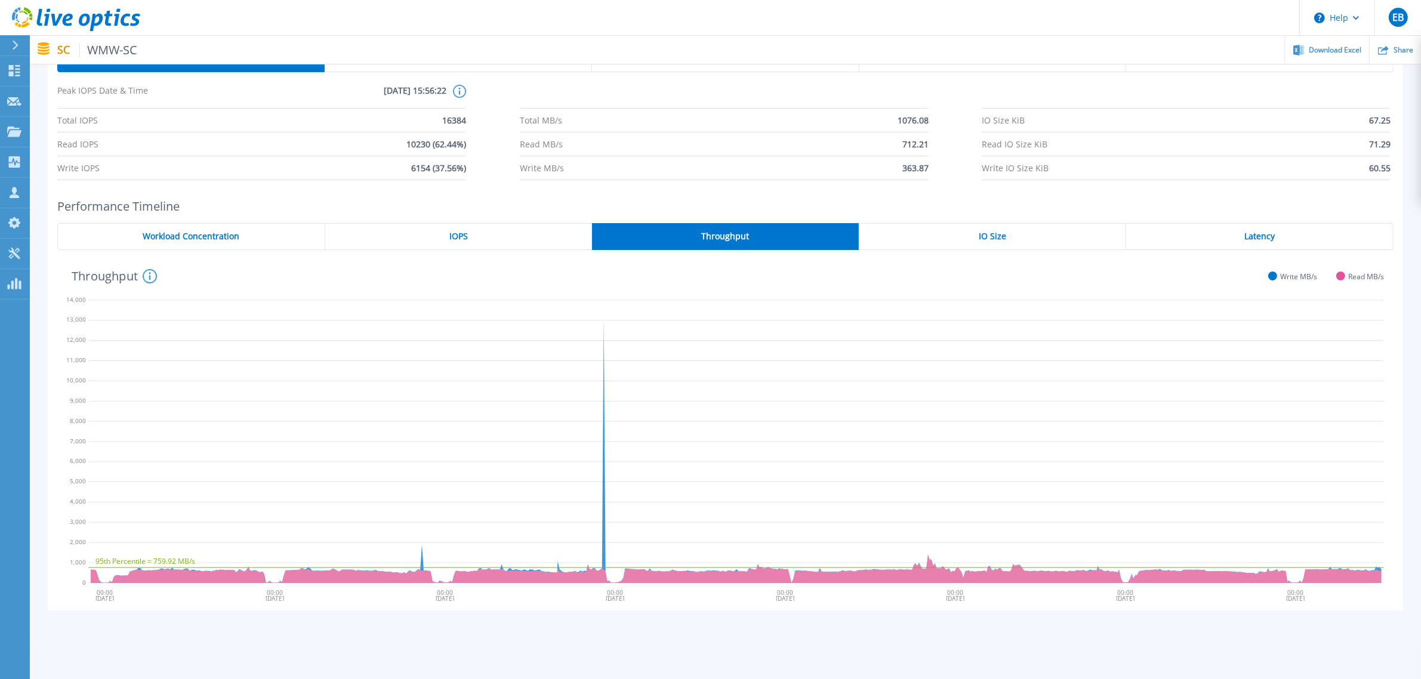
click at [992, 242] on div "IO Size" at bounding box center [992, 236] width 267 height 27
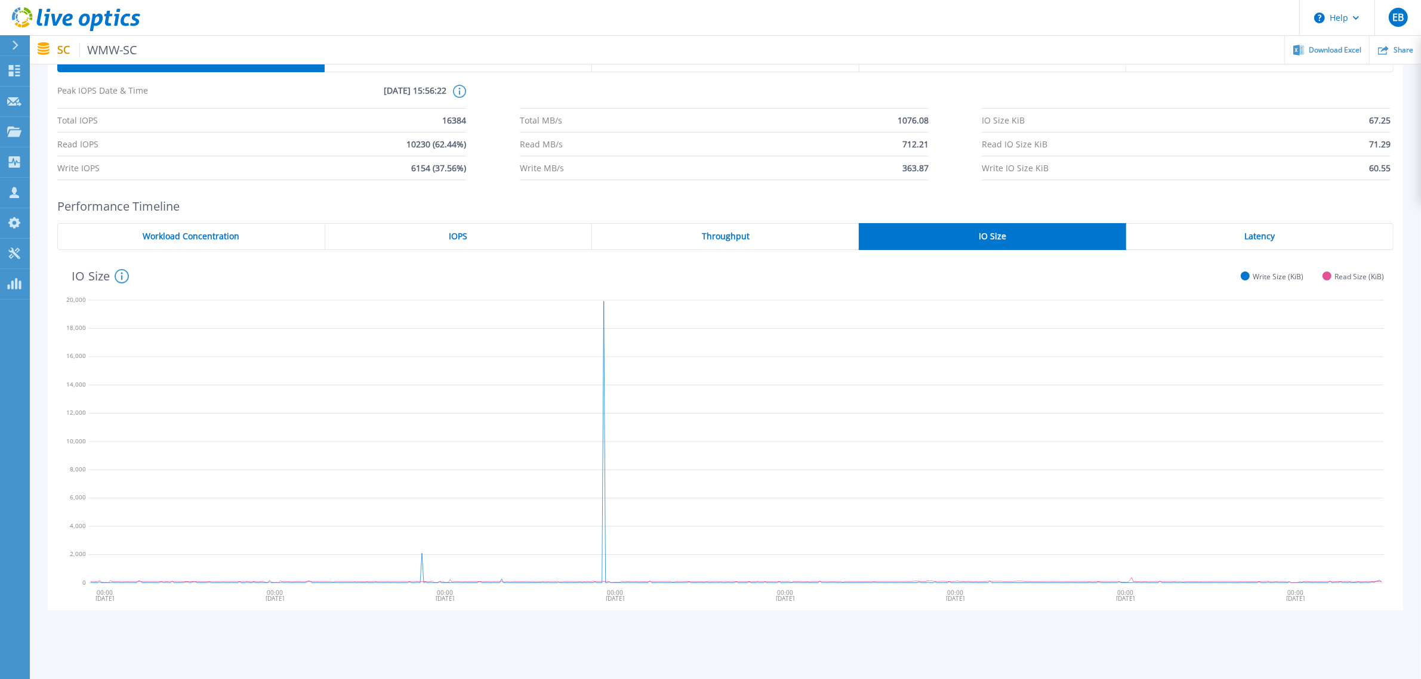
click at [1239, 239] on div "Latency" at bounding box center [1259, 236] width 267 height 27
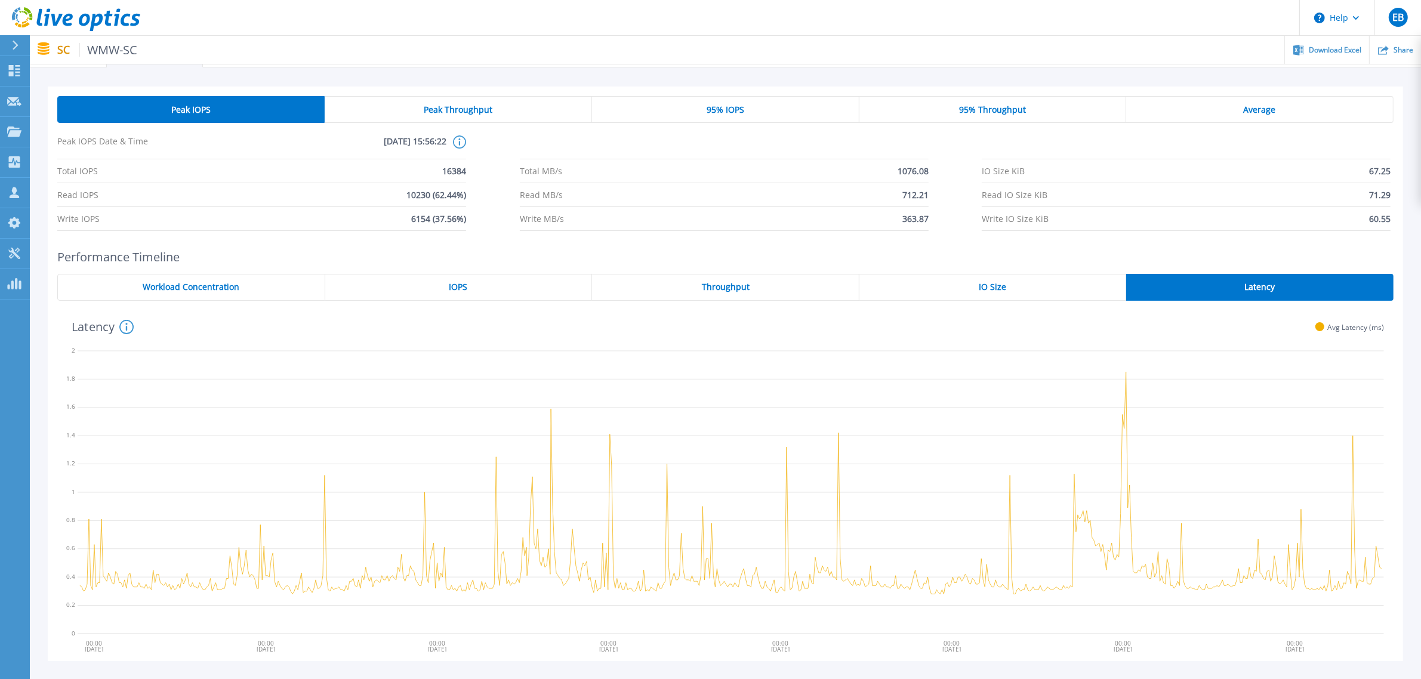
scroll to position [0, 0]
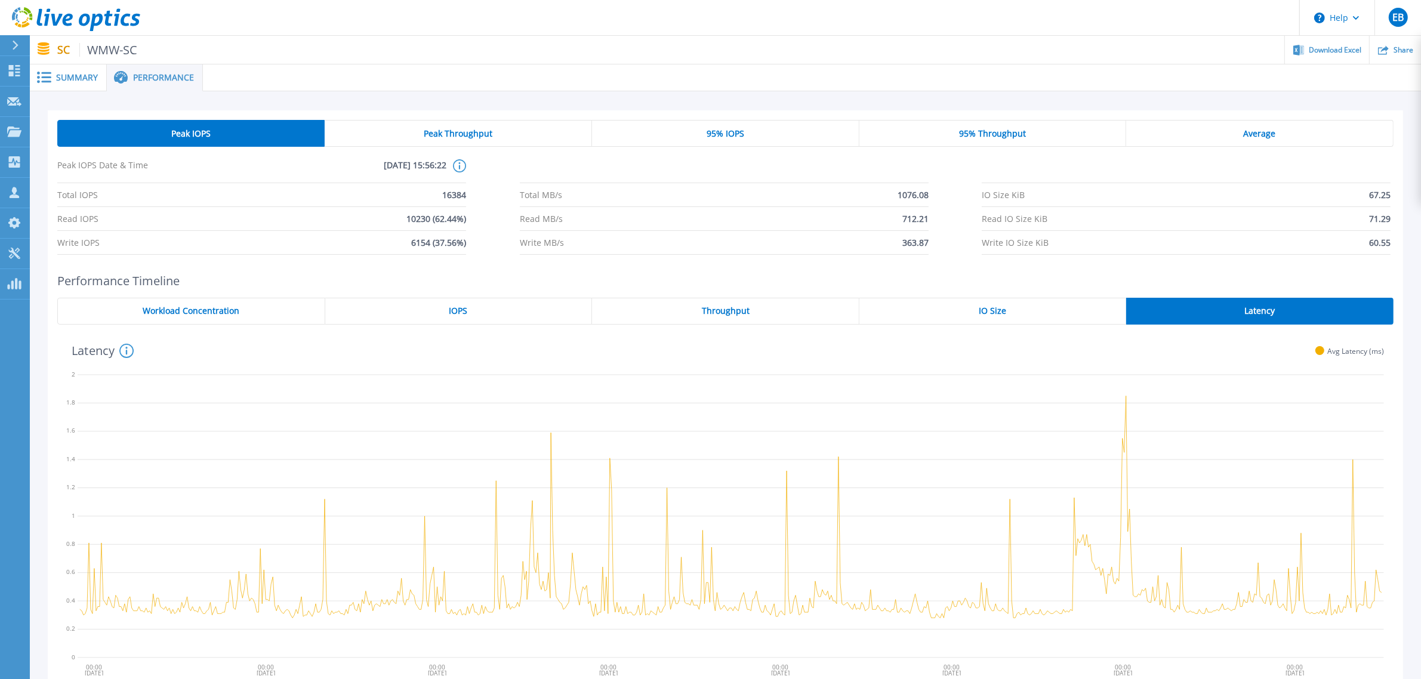
click at [69, 76] on span "Summary" at bounding box center [77, 77] width 42 height 8
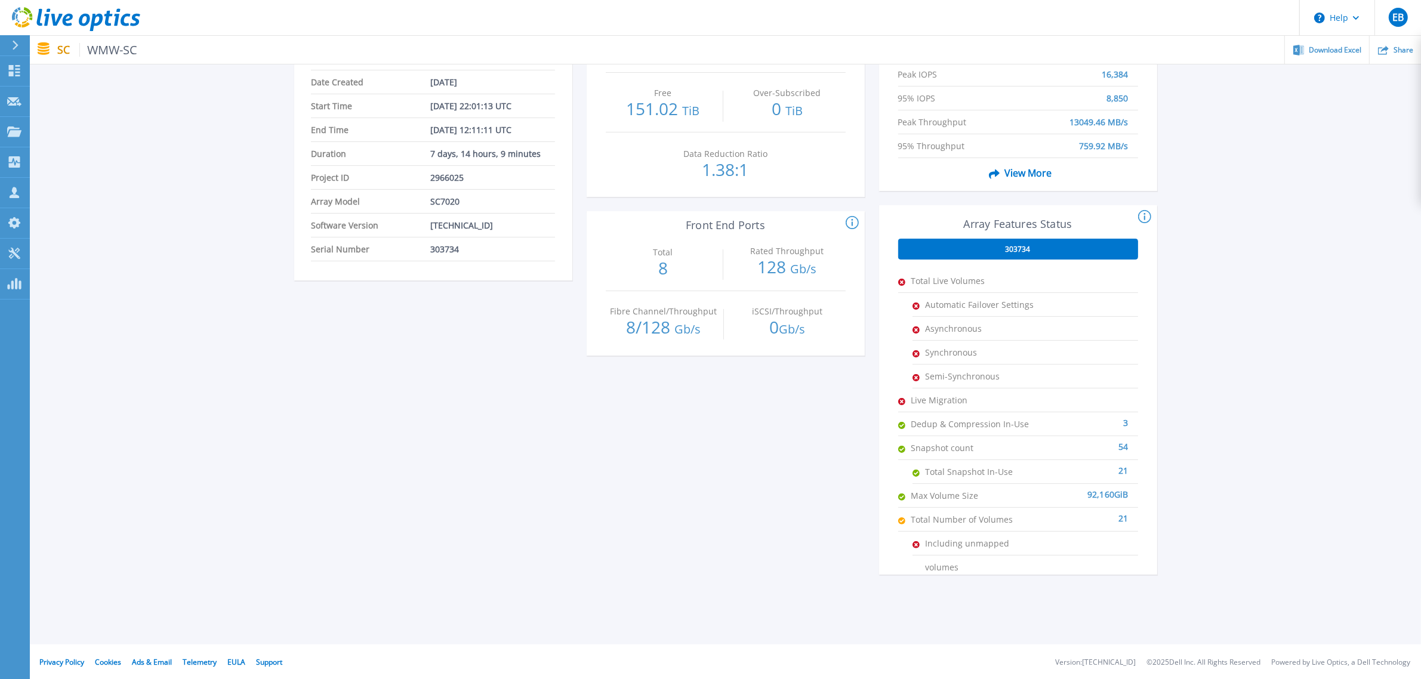
scroll to position [129, 0]
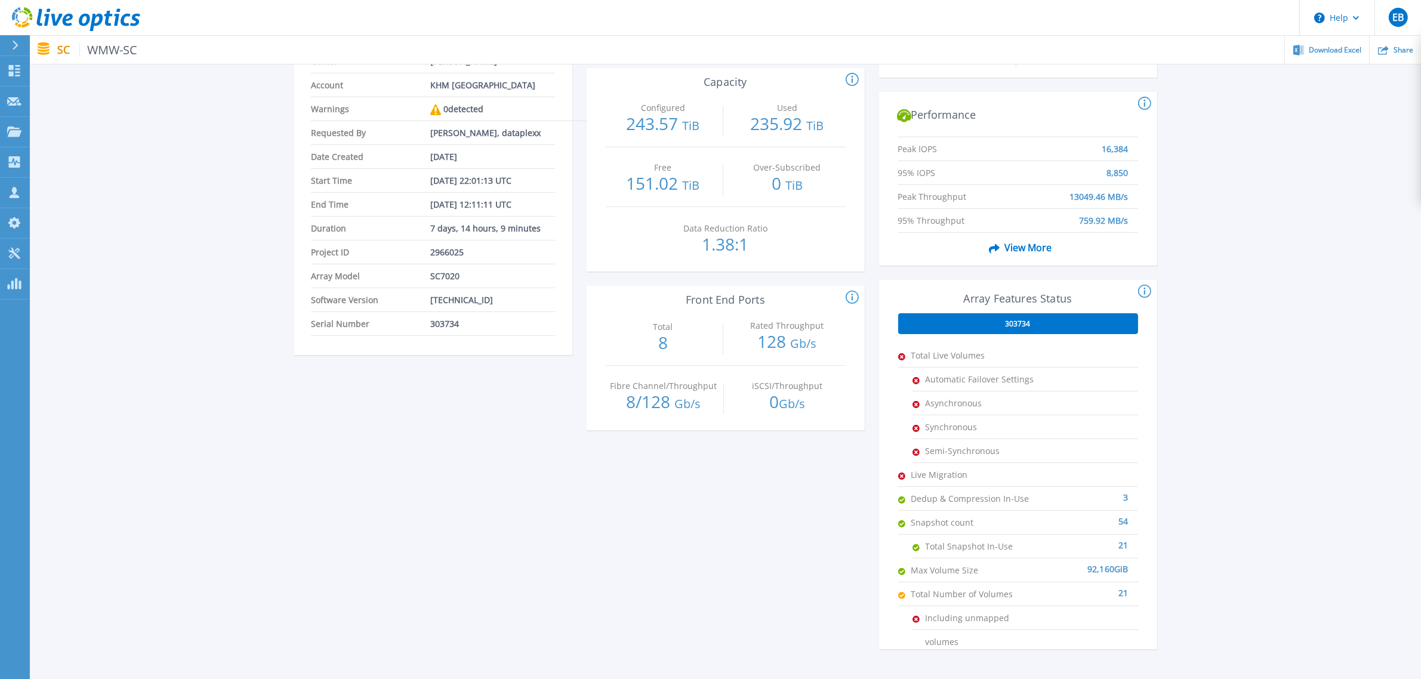
click at [1120, 592] on div "21" at bounding box center [1079, 588] width 98 height 12
click at [1120, 591] on div "21" at bounding box center [1079, 588] width 98 height 12
click at [1109, 569] on div "92,160 GiB" at bounding box center [1079, 564] width 98 height 12
click at [1126, 543] on div "21" at bounding box center [1087, 541] width 84 height 12
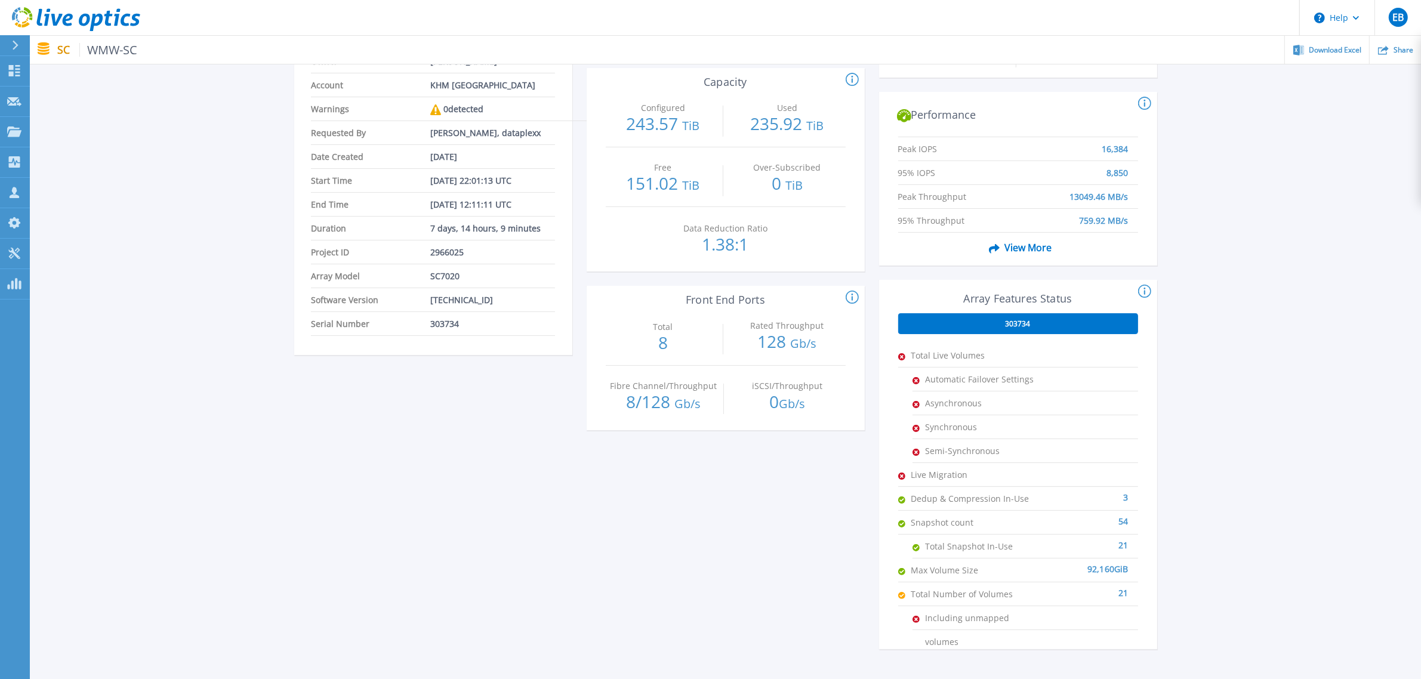
click at [1123, 520] on div "54" at bounding box center [1079, 517] width 98 height 12
click at [1123, 496] on div "3" at bounding box center [1079, 493] width 98 height 12
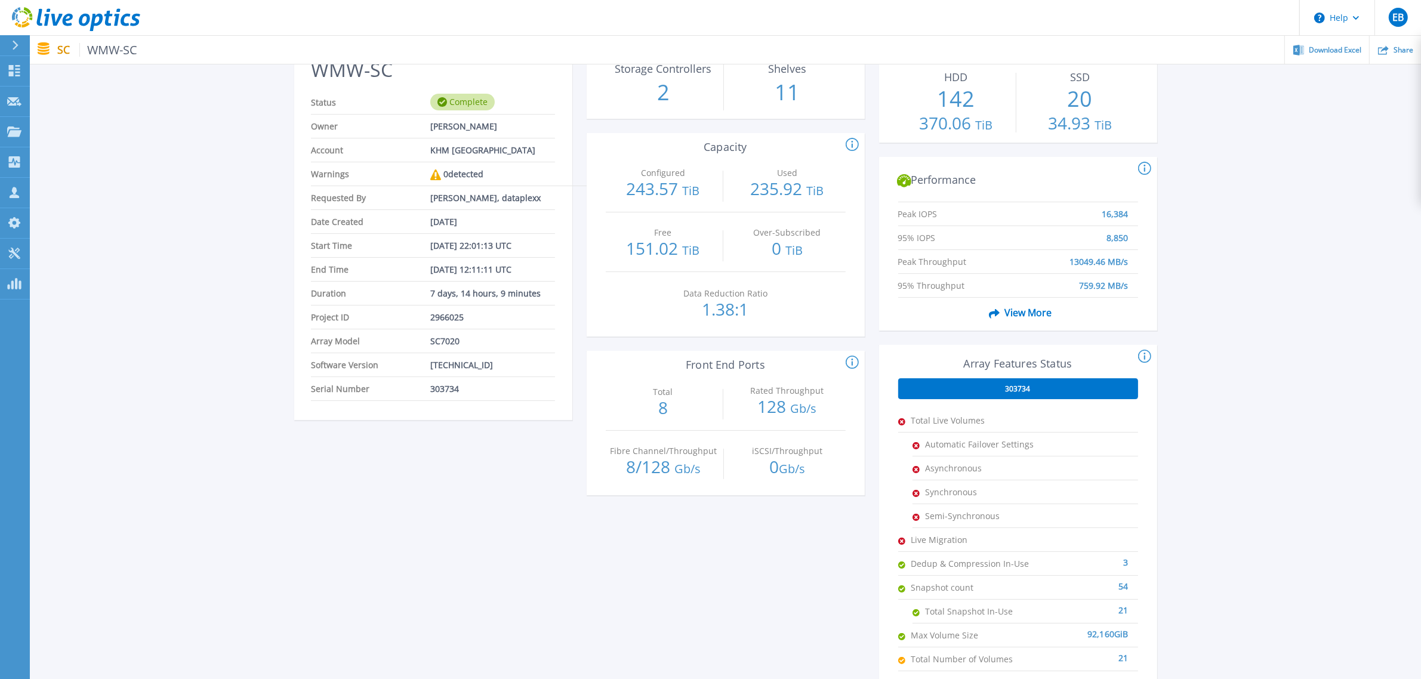
scroll to position [0, 0]
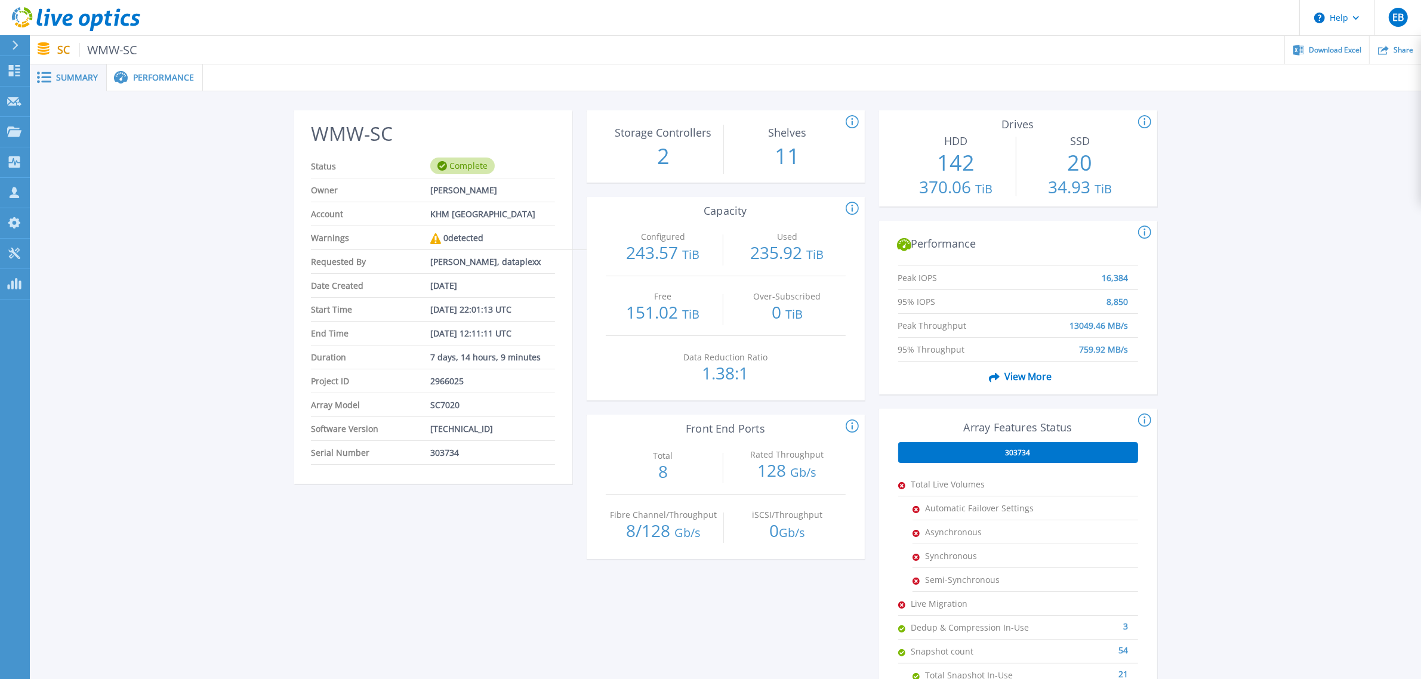
click at [1016, 374] on span "View More" at bounding box center [1017, 376] width 67 height 23
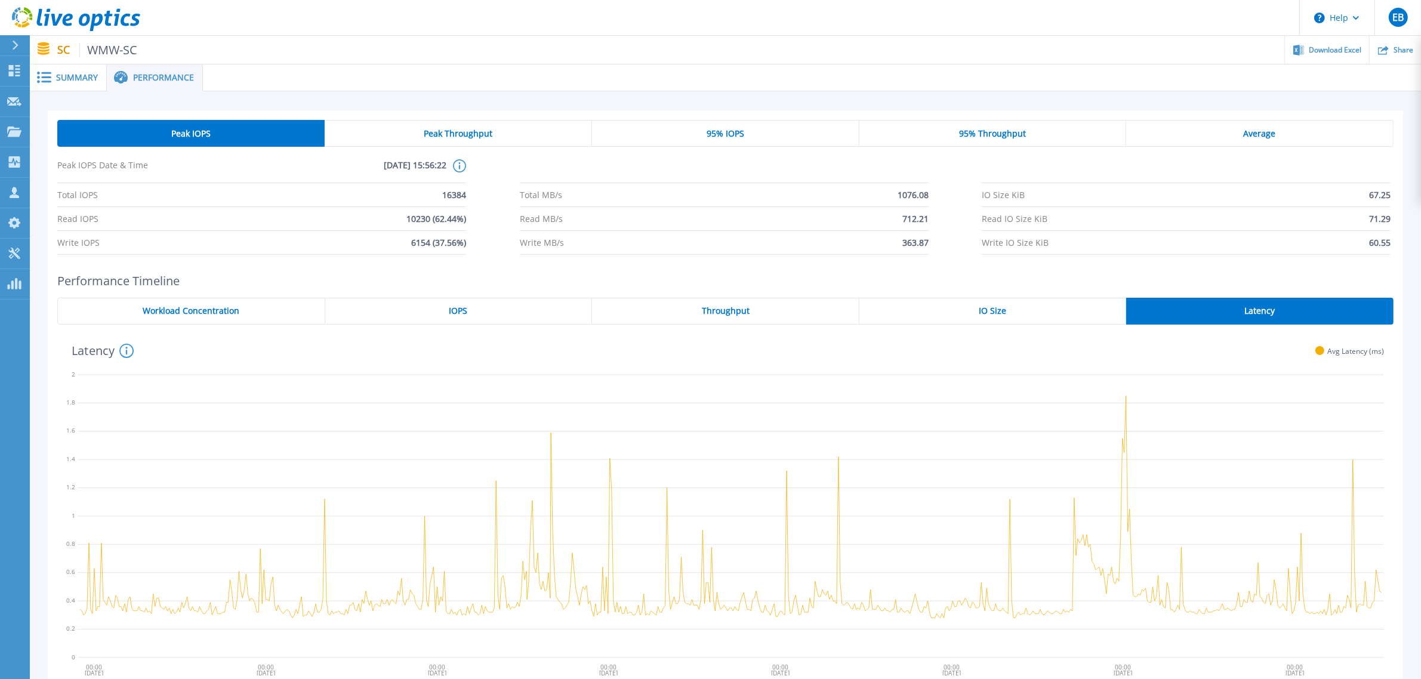
click at [72, 81] on span "Summary" at bounding box center [77, 77] width 42 height 8
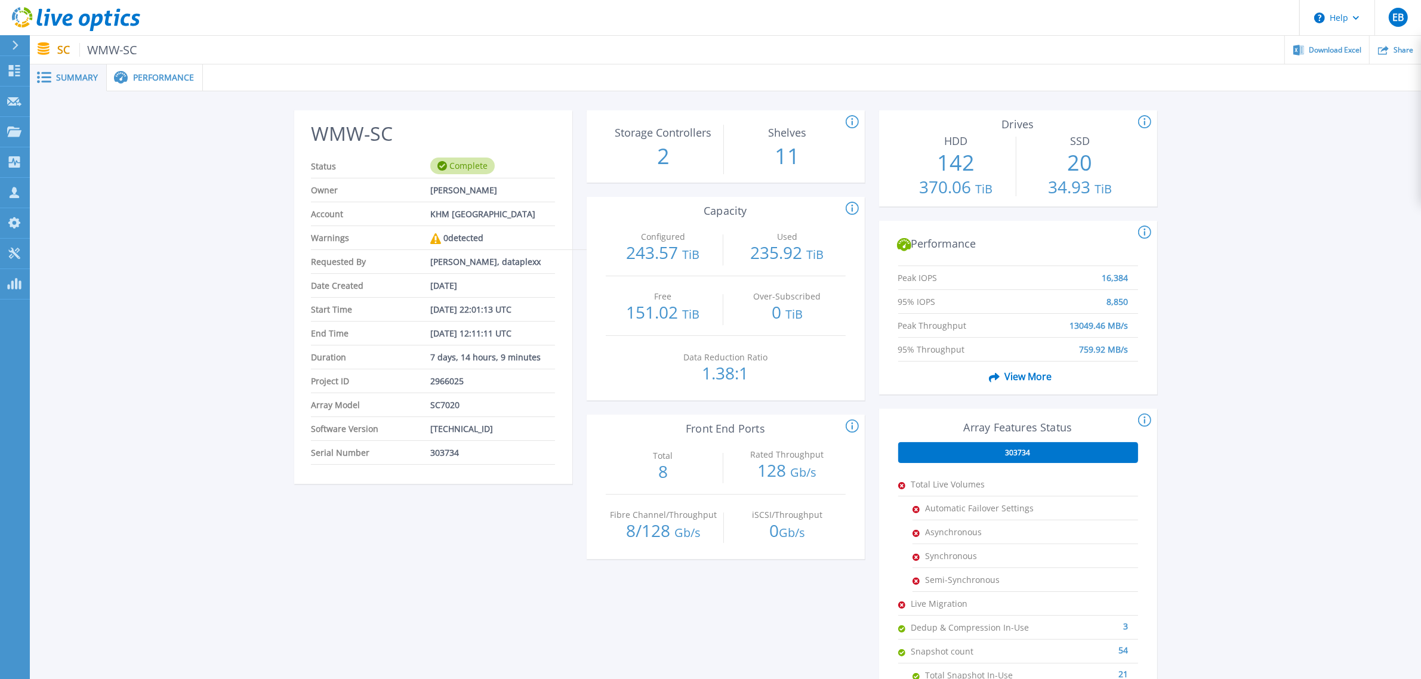
click at [1146, 416] on icon at bounding box center [1144, 420] width 13 height 14
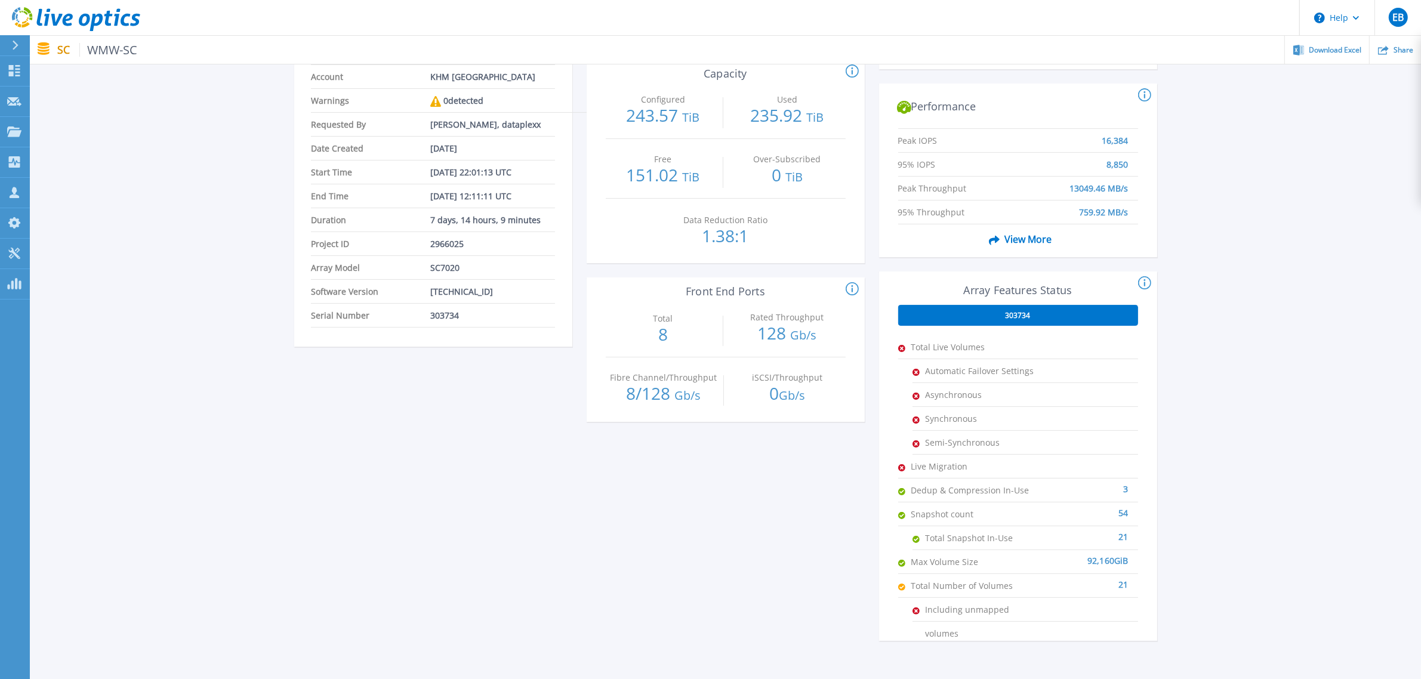
scroll to position [149, 0]
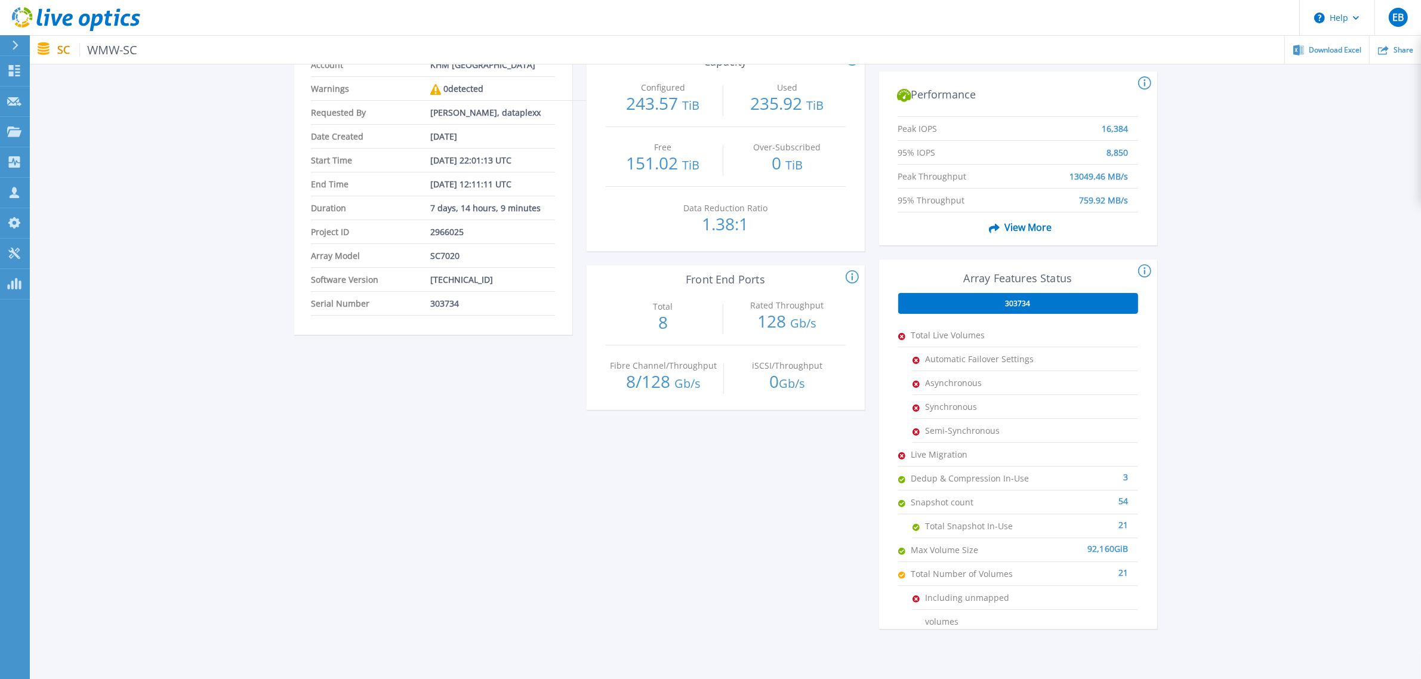
click at [1032, 302] on div "303734" at bounding box center [1018, 303] width 240 height 21
click at [1012, 302] on span "303734" at bounding box center [1017, 304] width 25 height 10
click at [1144, 270] on icon at bounding box center [1145, 270] width 2 height 7
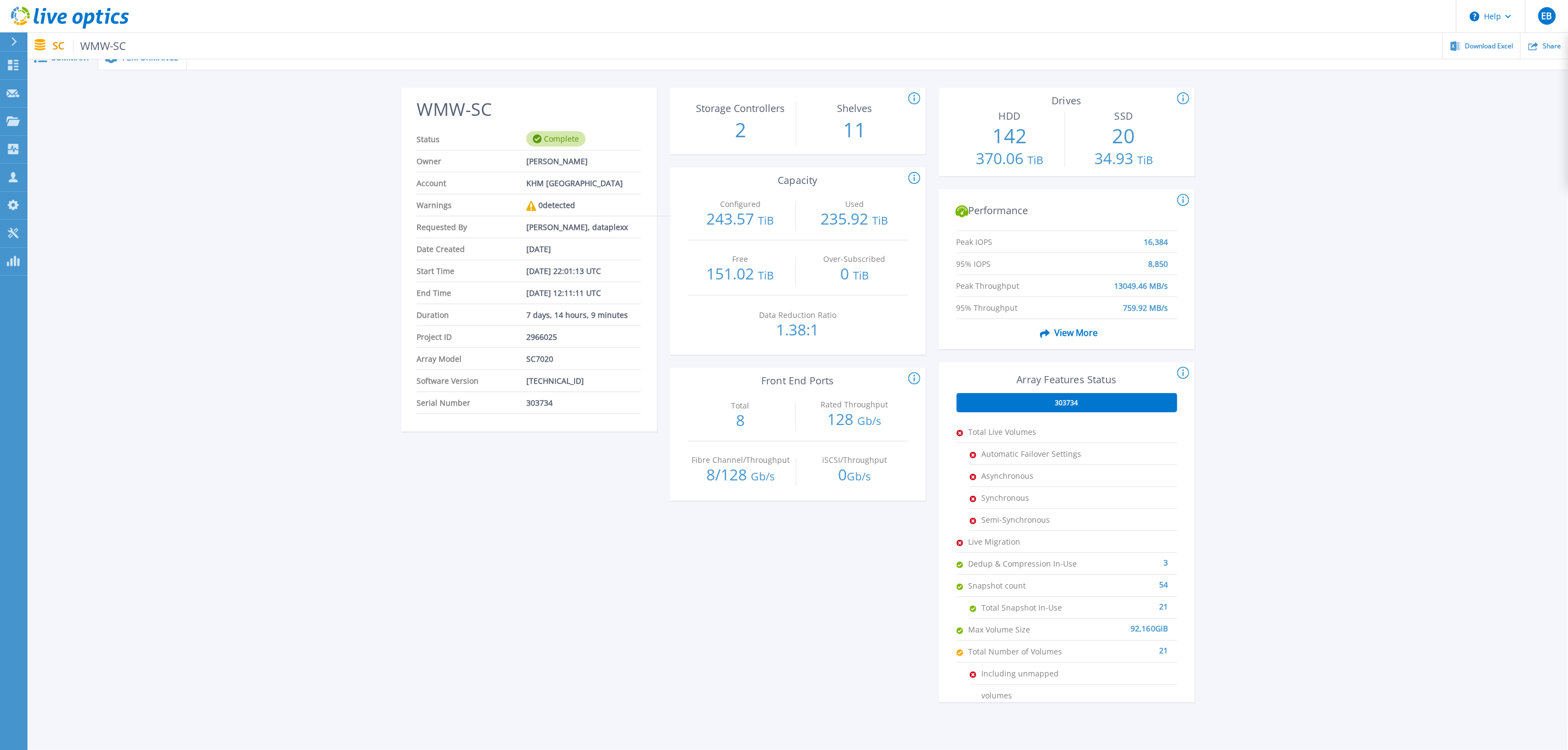
scroll to position [0, 0]
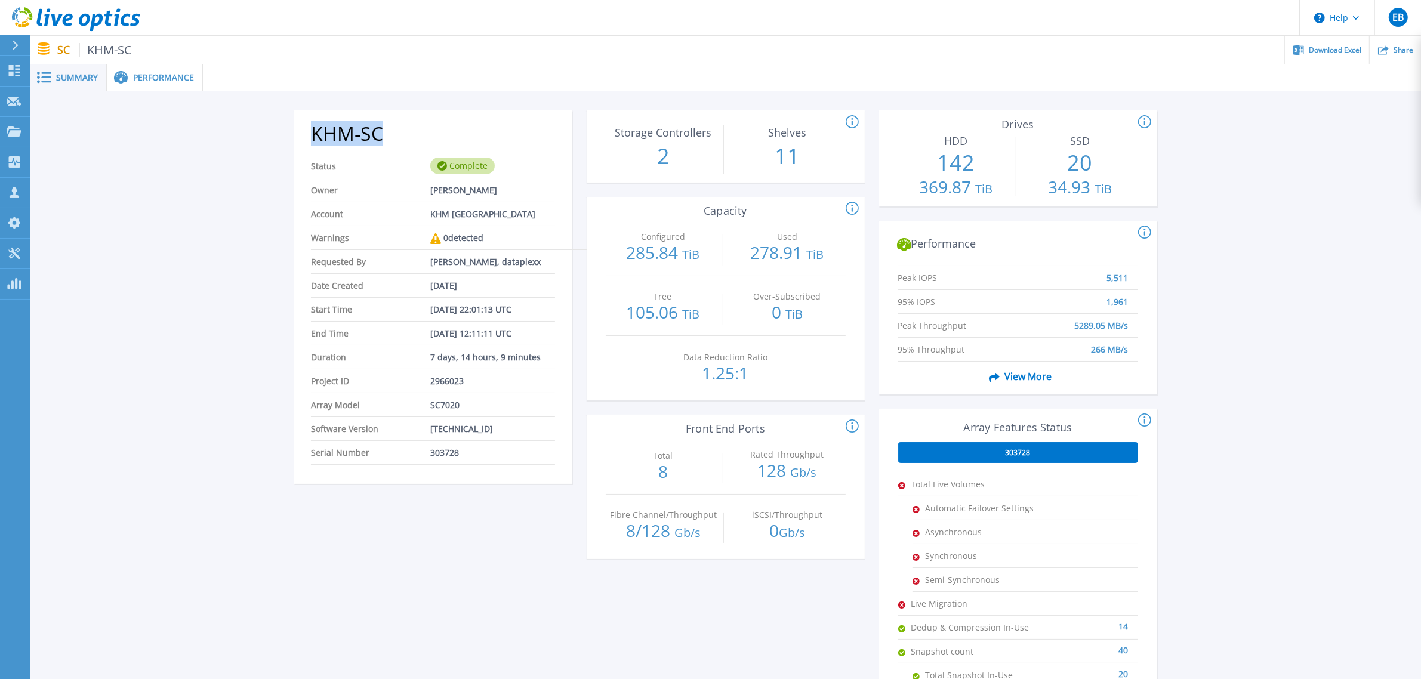
drag, startPoint x: 386, startPoint y: 137, endPoint x: 297, endPoint y: 135, distance: 89.5
click at [297, 135] on div "KHM-SC Status Complete Owner Thomas Schnaitt Account KHM Kunsthistorisches Muse…" at bounding box center [433, 301] width 278 height 366
copy h2 "KHM-SC"
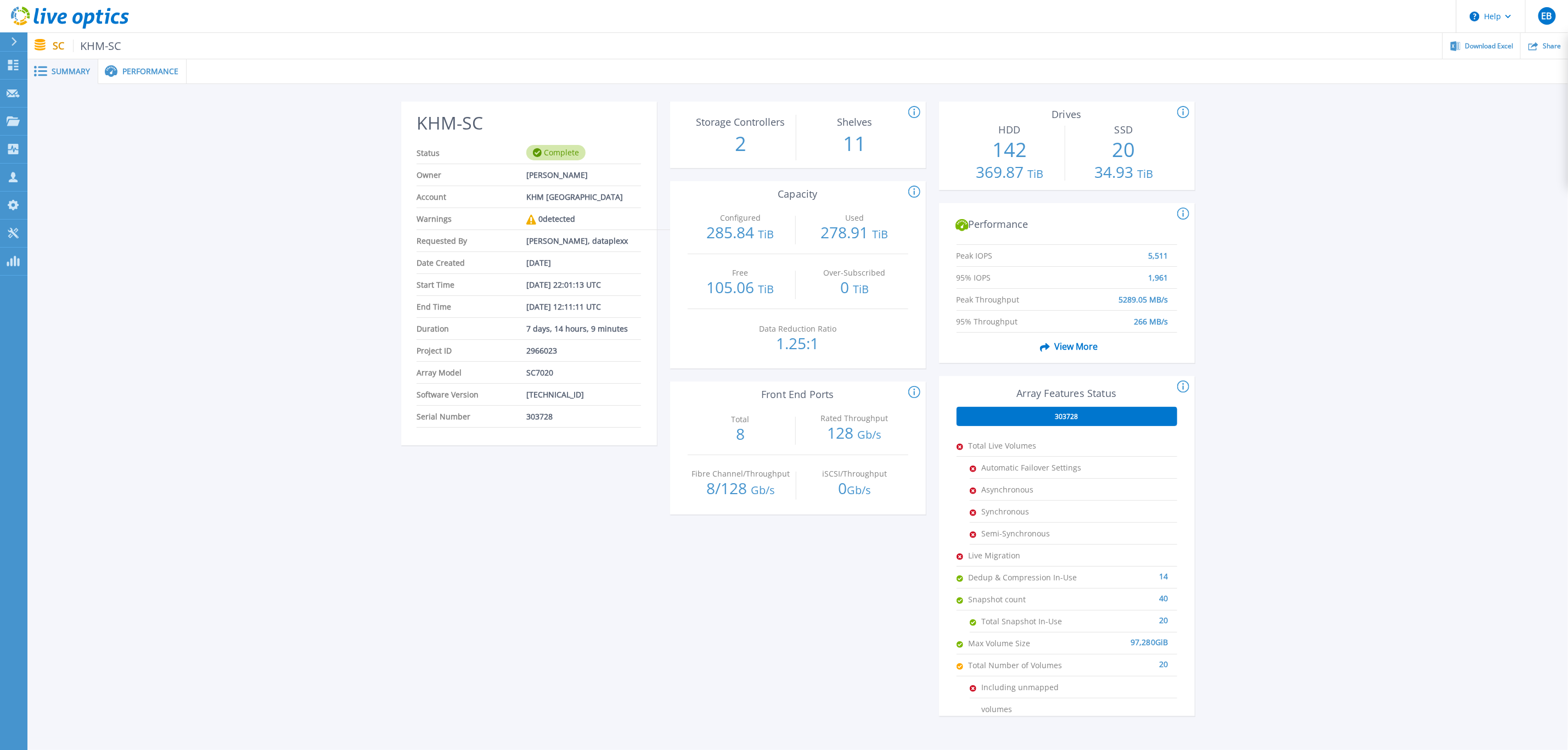
click at [360, 225] on div "KHM-SC Status Complete Owner Thomas Schnaitt Account KHM Kunsthistorisches Muse…" at bounding box center [797, 410] width 1540 height 654
click at [117, 358] on div "KHM-SC Status Complete Owner Thomas Schnaitt Account KHM Kunsthistorisches Muse…" at bounding box center [797, 410] width 1540 height 654
